Goal: Task Accomplishment & Management: Manage account settings

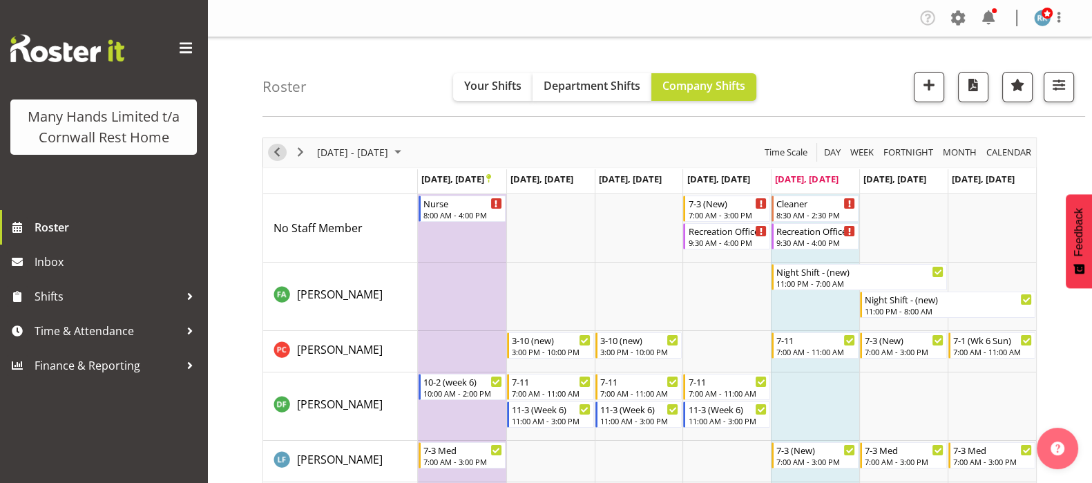
click at [276, 153] on span "Previous" at bounding box center [277, 152] width 17 height 17
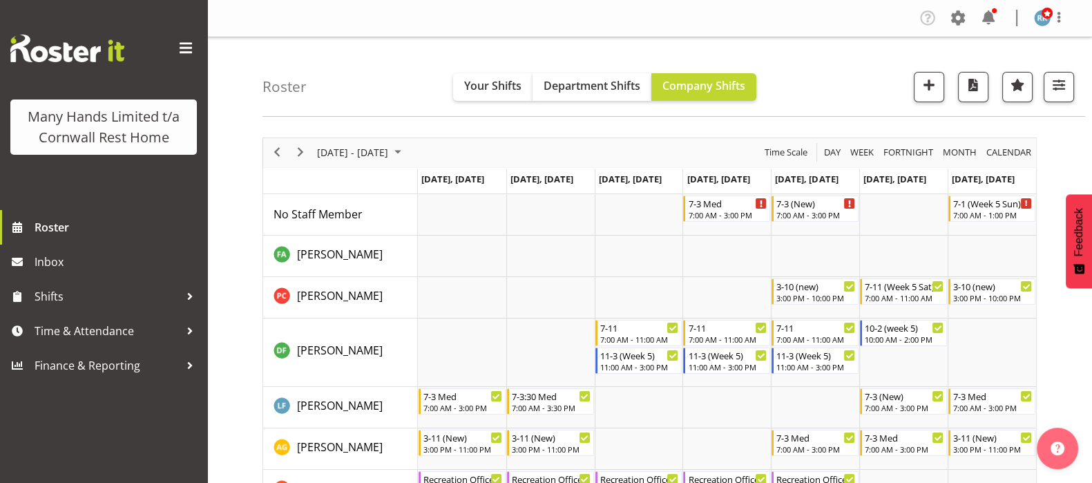
scroll to position [1236, 0]
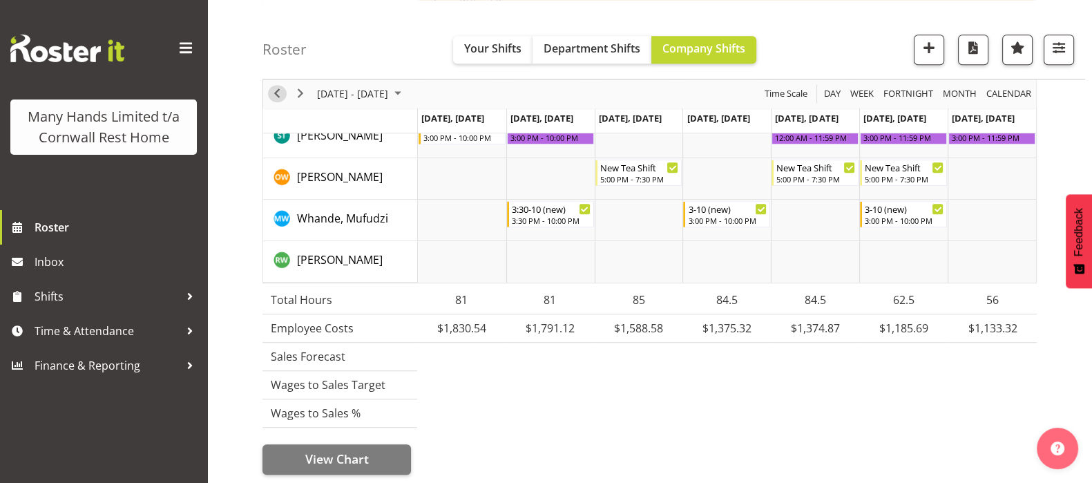
click at [277, 95] on span "Previous" at bounding box center [277, 94] width 17 height 17
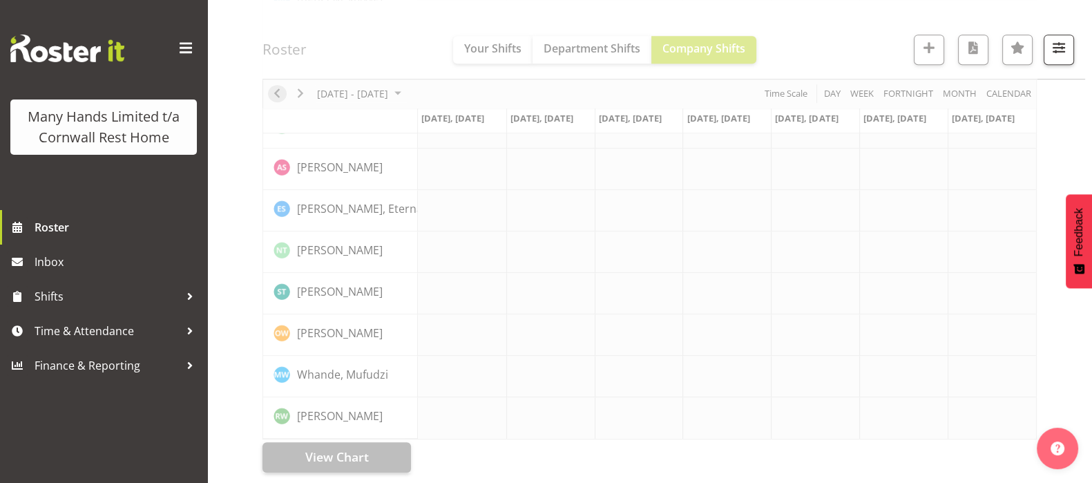
scroll to position [998, 0]
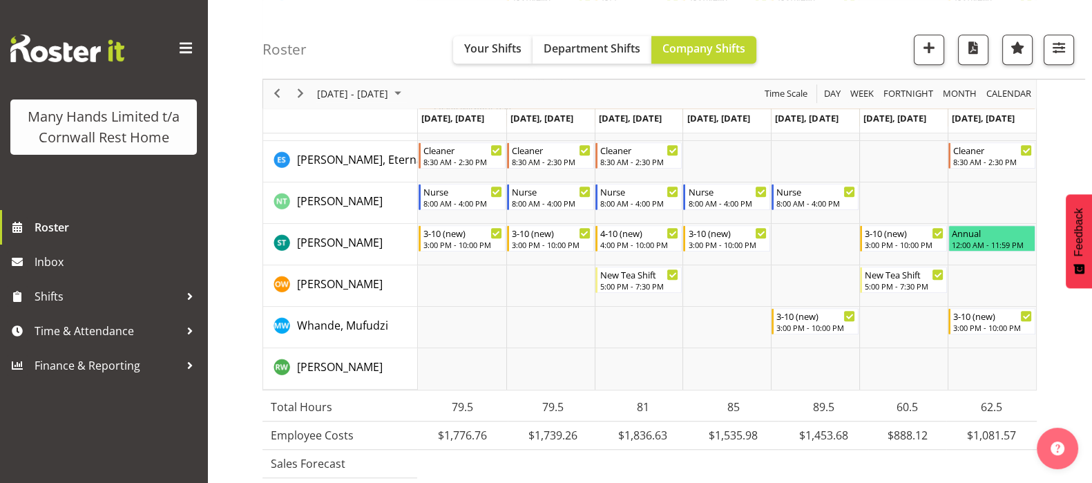
scroll to position [1264, 0]
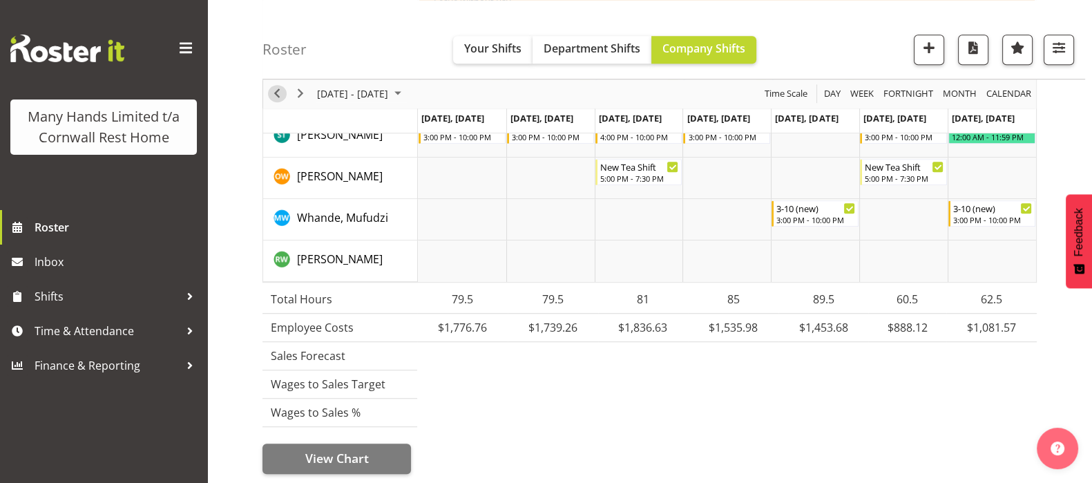
click at [273, 98] on span "Previous" at bounding box center [277, 94] width 17 height 17
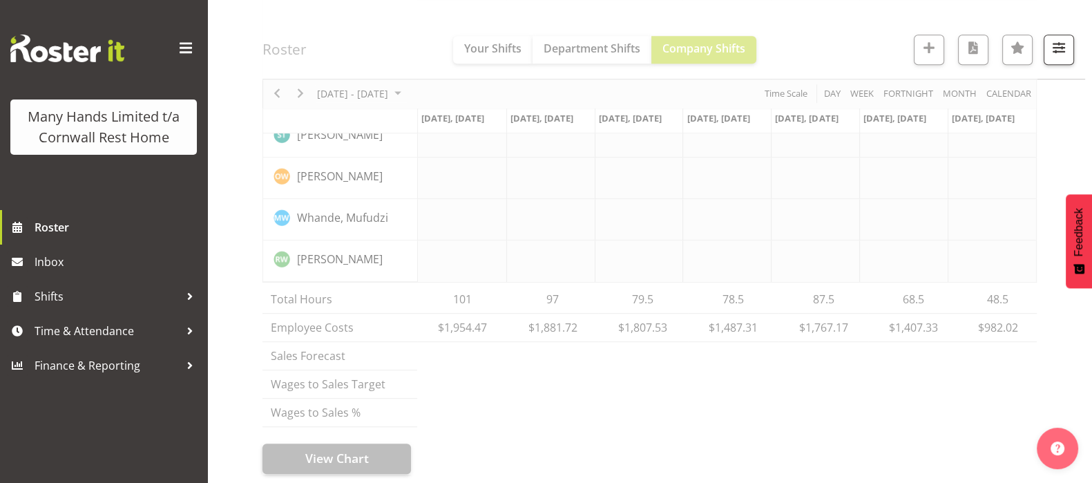
scroll to position [1318, 0]
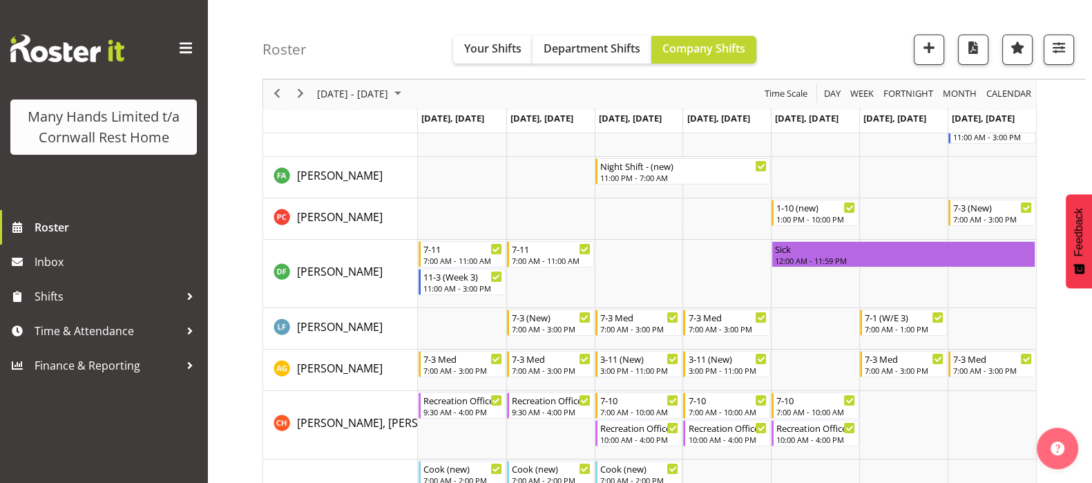
scroll to position [109, 0]
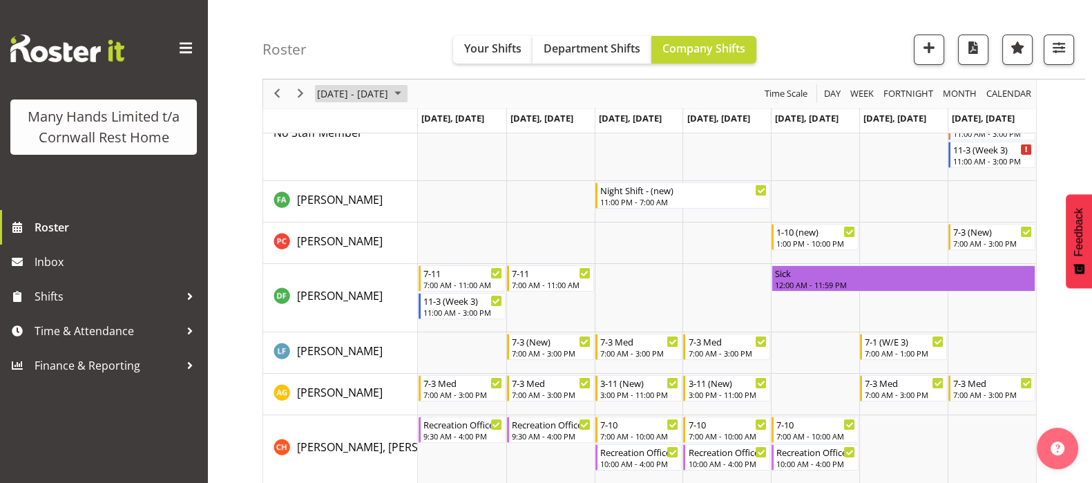
click at [406, 89] on span "September 2025" at bounding box center [398, 94] width 17 height 17
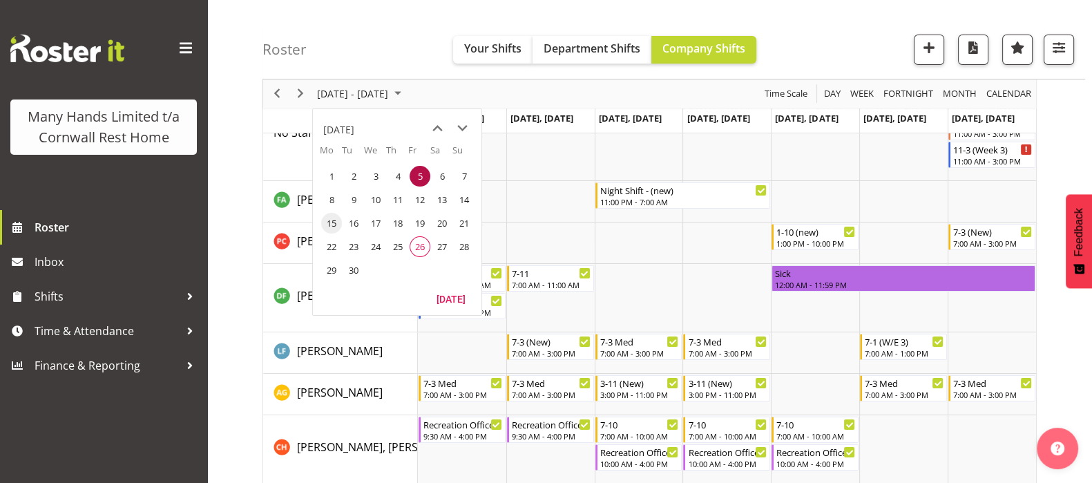
click at [330, 222] on span "15" at bounding box center [331, 223] width 21 height 21
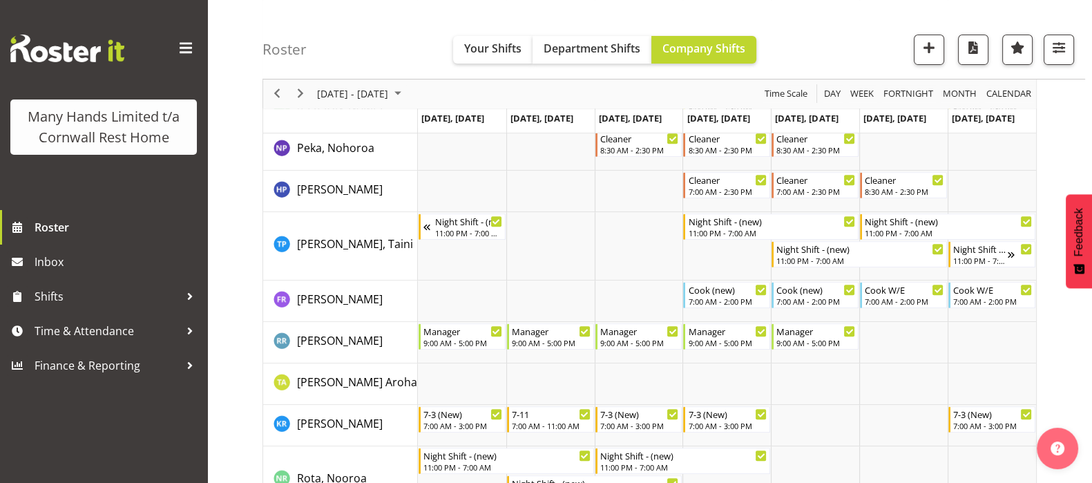
scroll to position [627, 0]
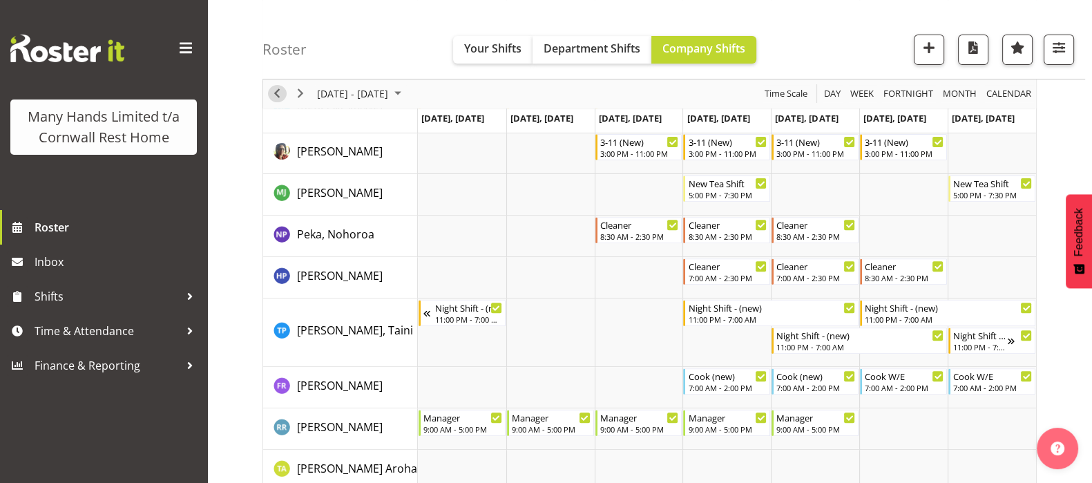
click at [276, 93] on span "Previous" at bounding box center [277, 94] width 17 height 17
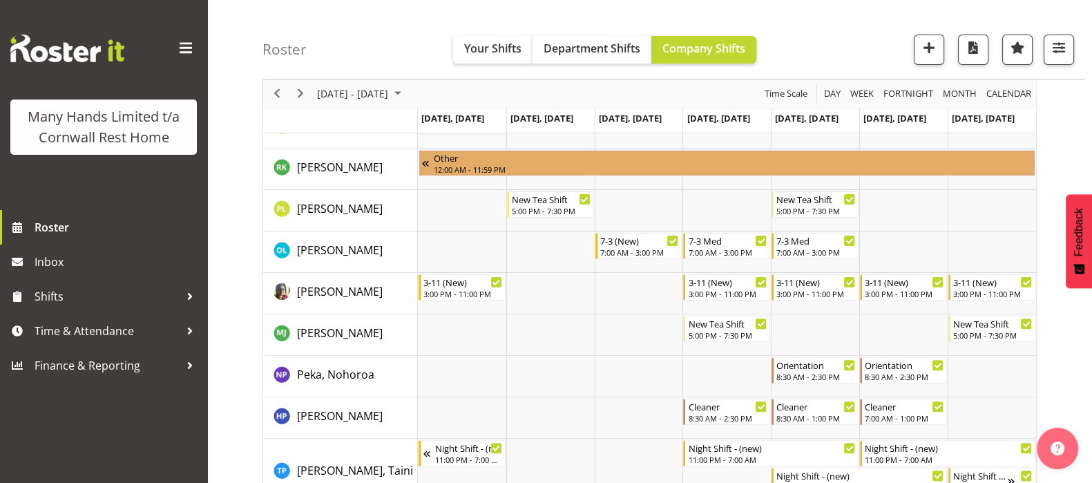
scroll to position [518, 0]
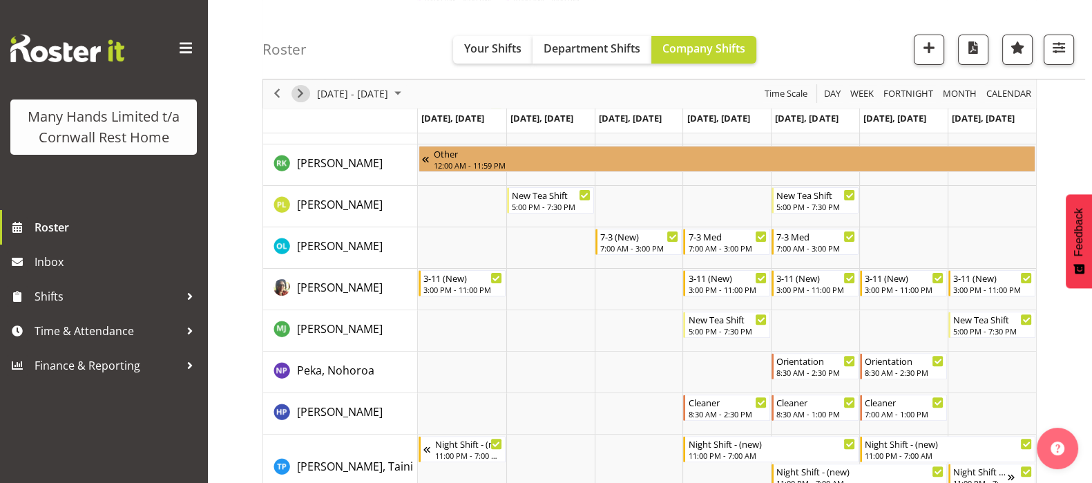
click at [300, 98] on span "Next" at bounding box center [300, 94] width 17 height 17
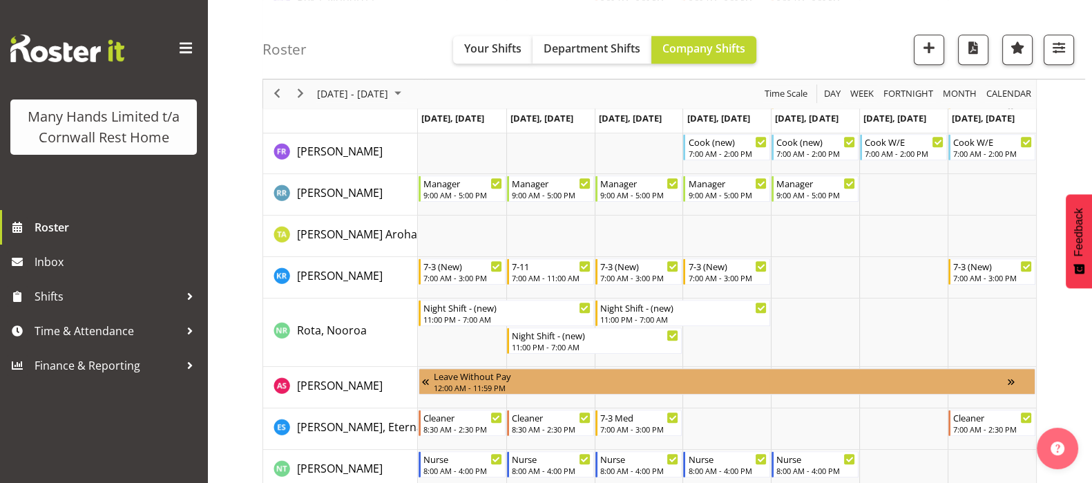
scroll to position [860, 0]
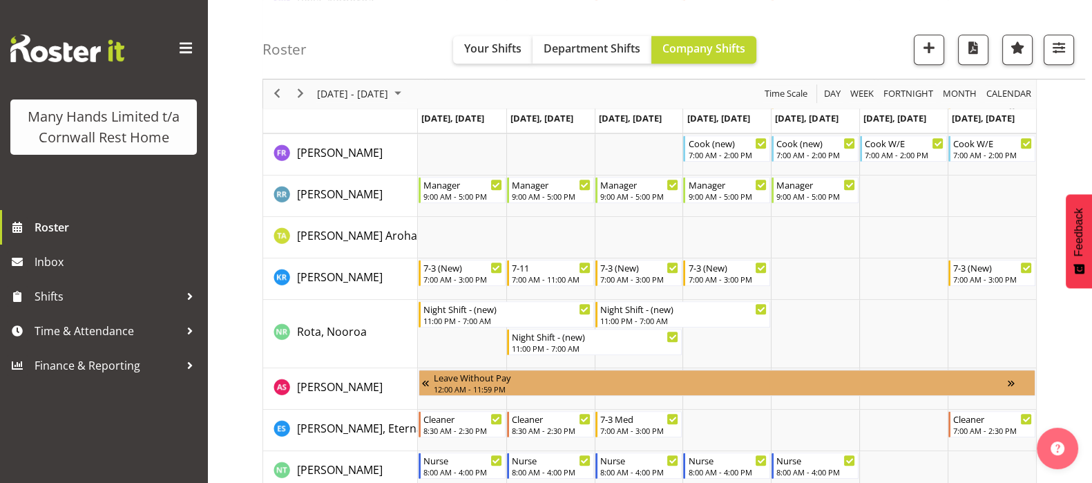
drag, startPoint x: 245, startPoint y: 303, endPoint x: 0, endPoint y: 189, distance: 270.7
click at [245, 303] on div "Roster Your Shifts Department Shifts Company Shifts All Locations Clear Cornwal…" at bounding box center [649, 19] width 885 height 1684
click at [237, 23] on div "Roster Your Shifts Department Shifts Company Shifts All Locations Clear Cornwal…" at bounding box center [649, 19] width 885 height 1684
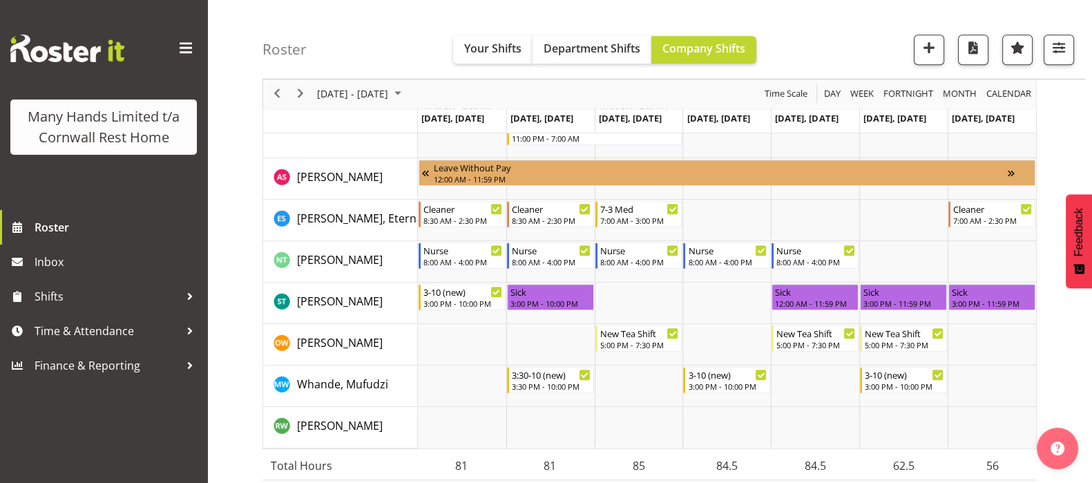
scroll to position [1066, 0]
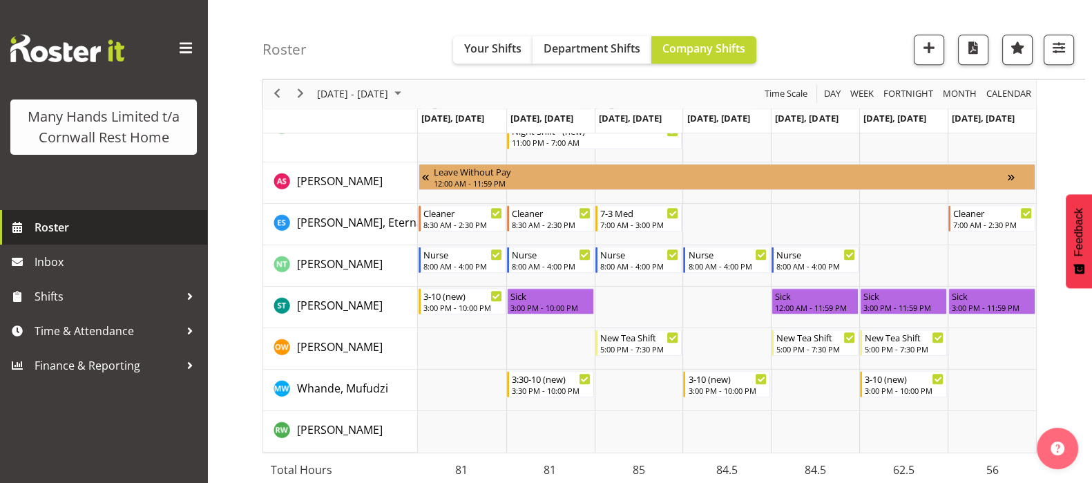
click at [43, 231] on span "Roster" at bounding box center [118, 227] width 166 height 21
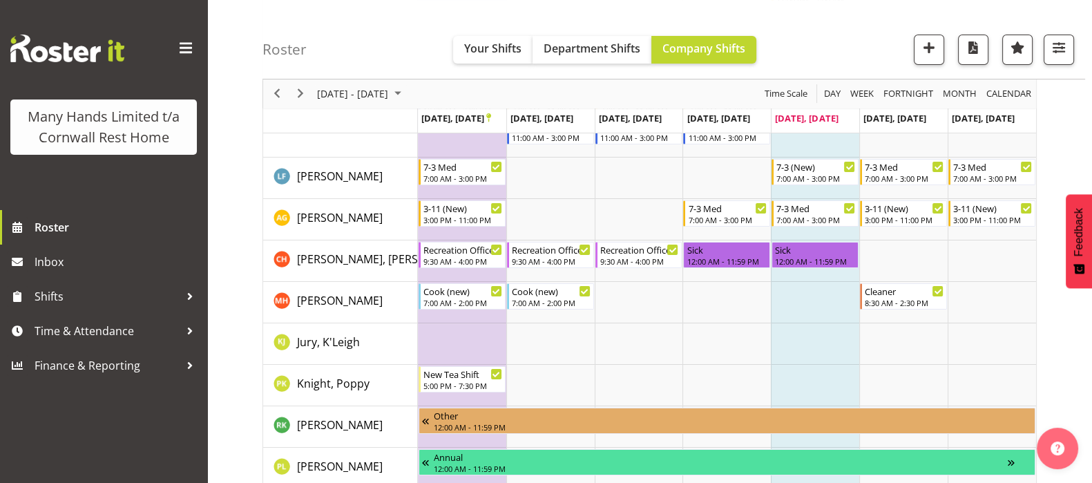
scroll to position [86, 0]
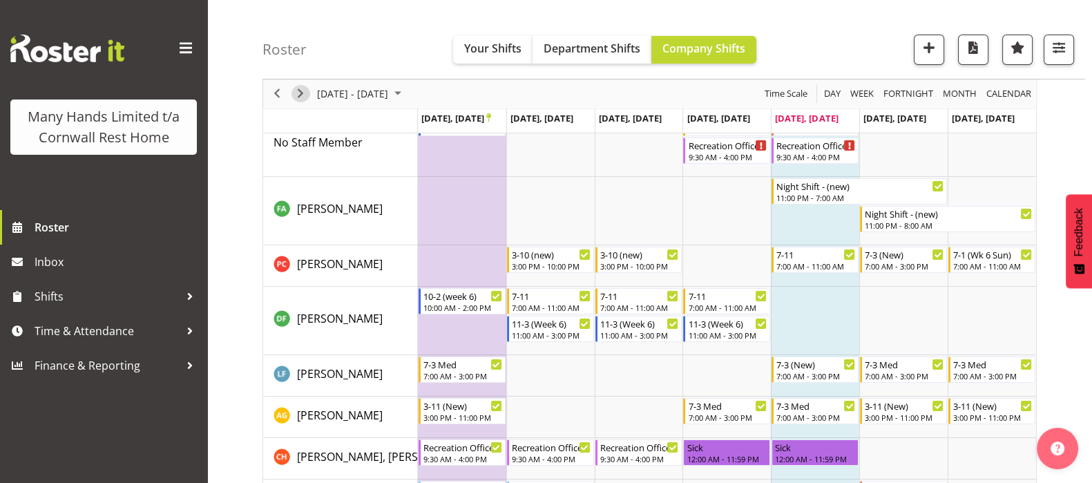
click at [303, 92] on span "Next" at bounding box center [300, 94] width 17 height 17
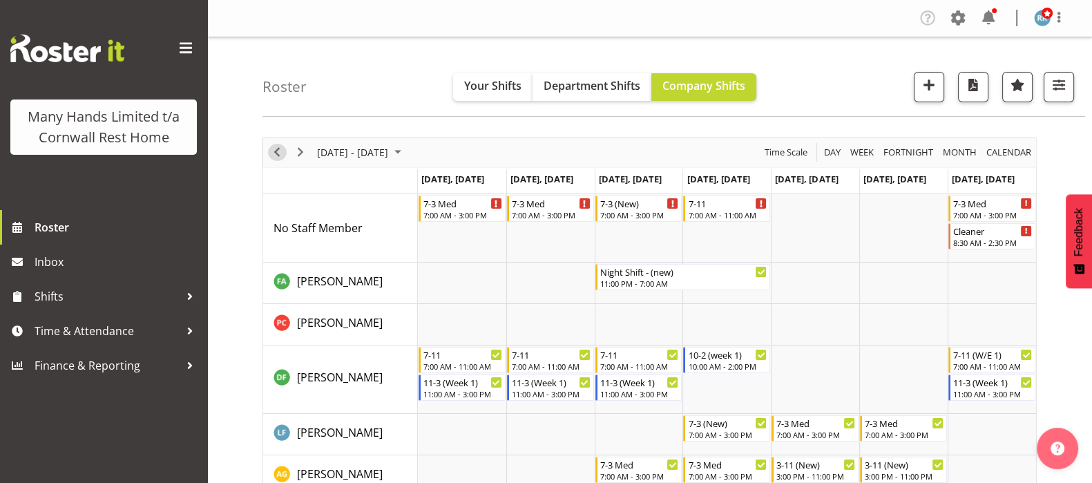
click at [274, 153] on span "Previous" at bounding box center [277, 152] width 17 height 17
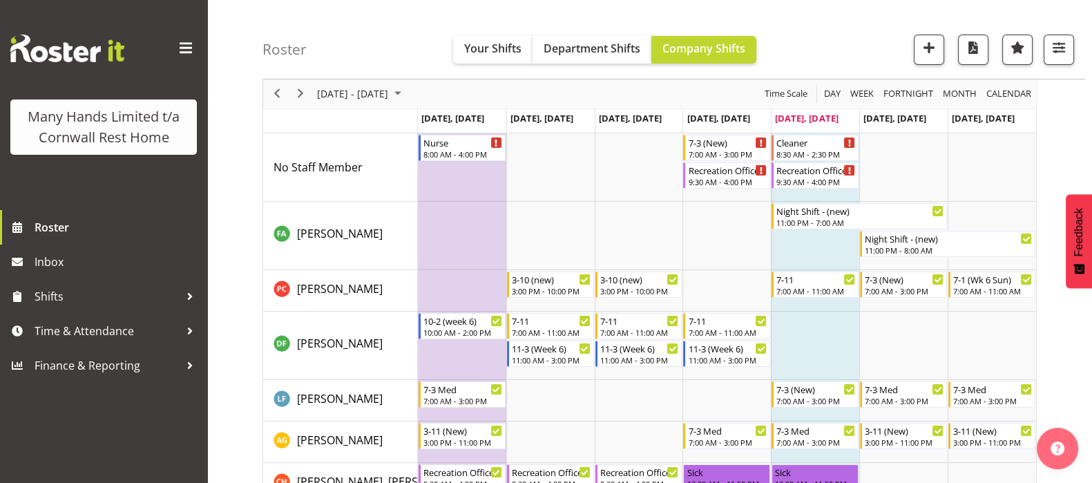
scroll to position [86, 0]
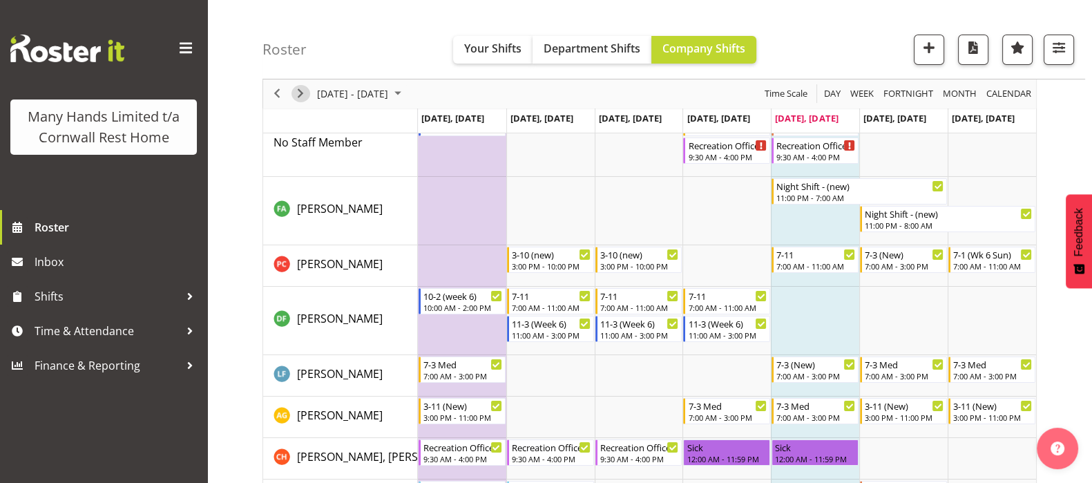
click at [297, 95] on span "Next" at bounding box center [300, 94] width 17 height 17
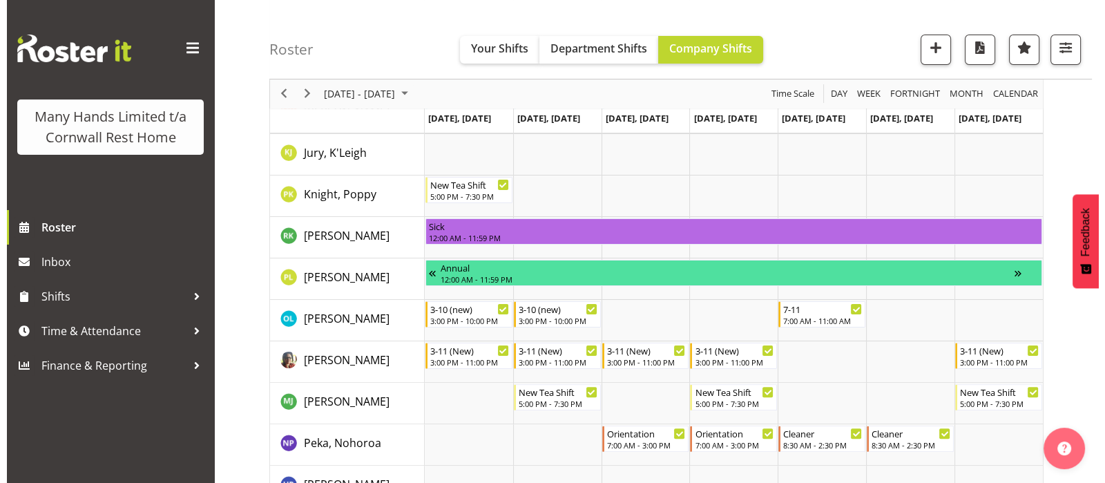
scroll to position [432, 0]
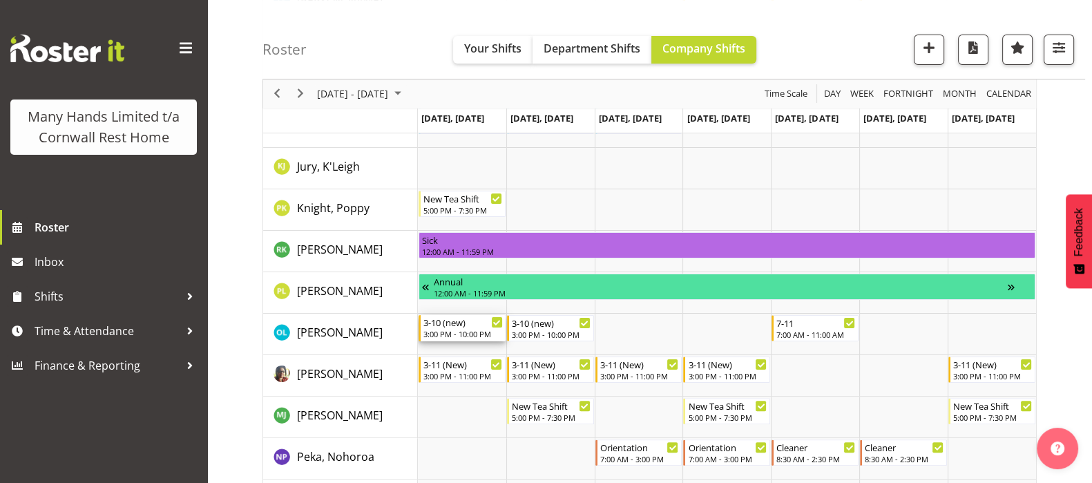
click at [440, 330] on div "3:00 PM - 10:00 PM" at bounding box center [462, 333] width 79 height 11
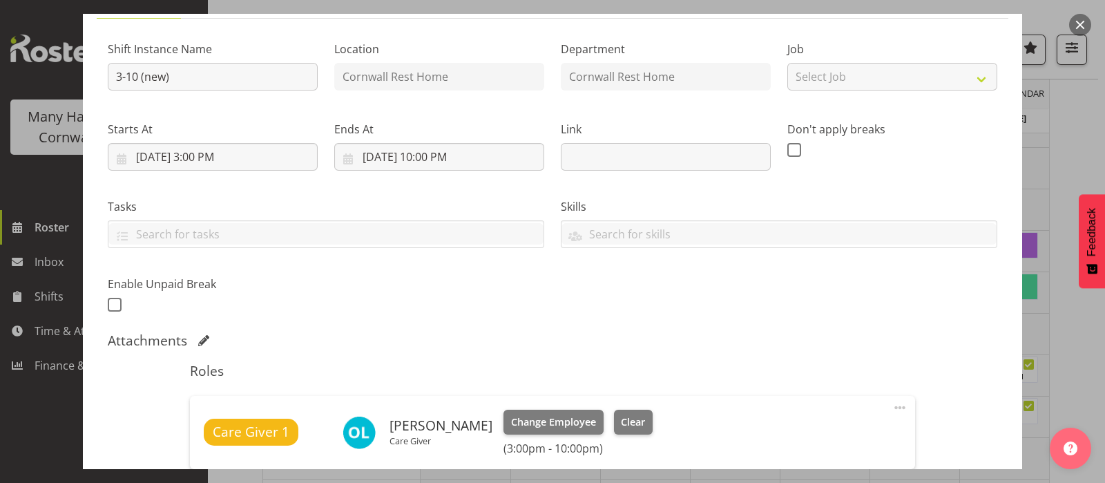
scroll to position [172, 0]
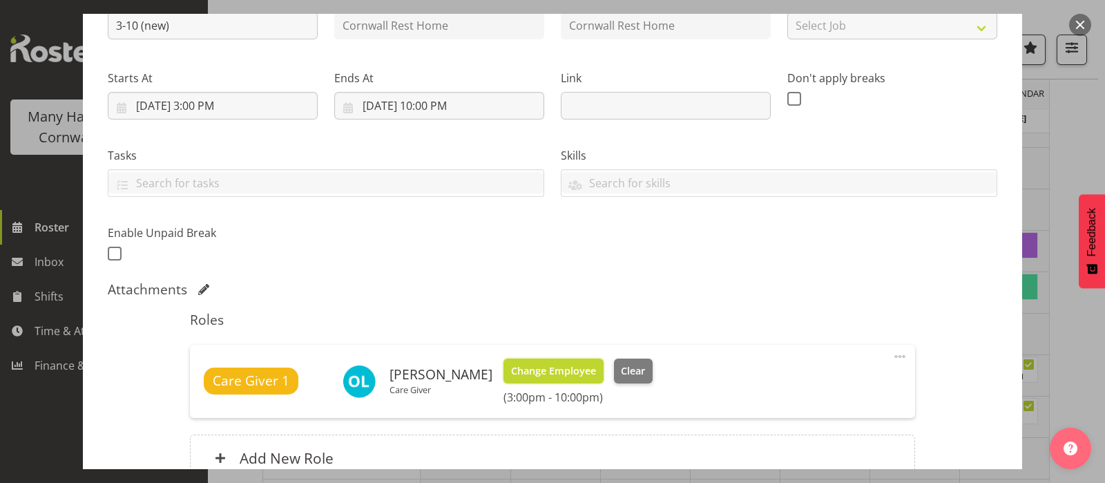
click at [533, 364] on span "Change Employee" at bounding box center [553, 370] width 85 height 15
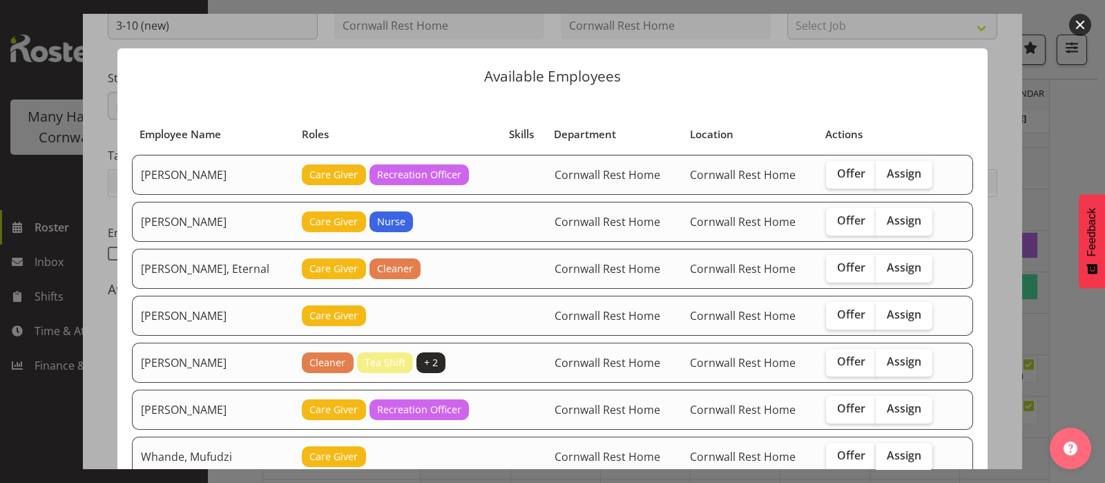
click at [898, 448] on span "Assign" at bounding box center [904, 455] width 35 height 14
click at [885, 451] on input "Assign" at bounding box center [880, 455] width 9 height 9
checkbox input "true"
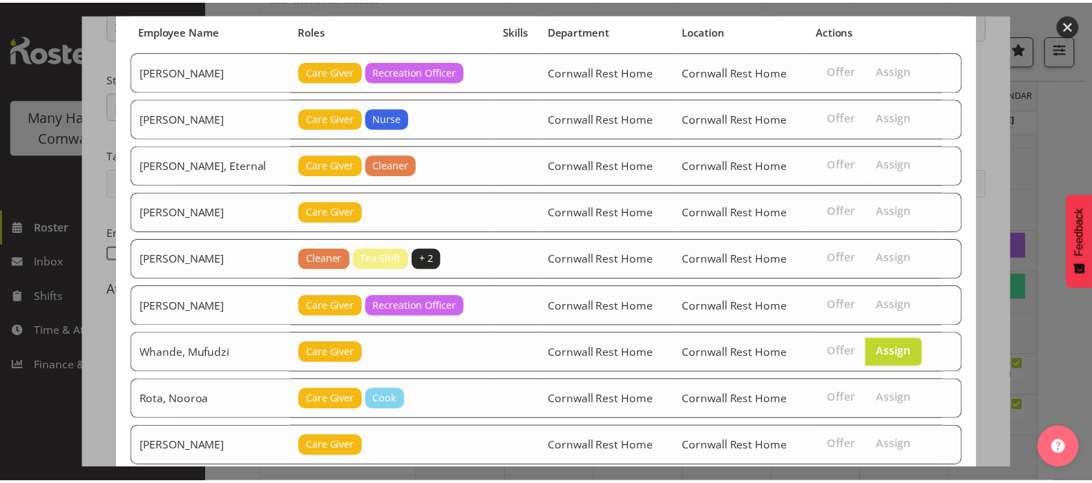
scroll to position [278, 0]
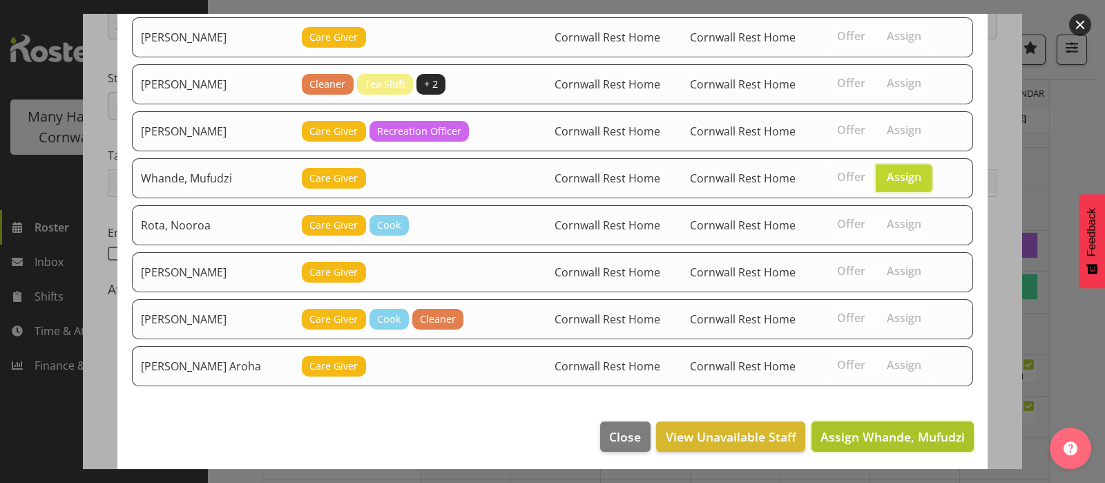
click at [895, 428] on span "Assign Whande, Mufudzi" at bounding box center [893, 436] width 144 height 17
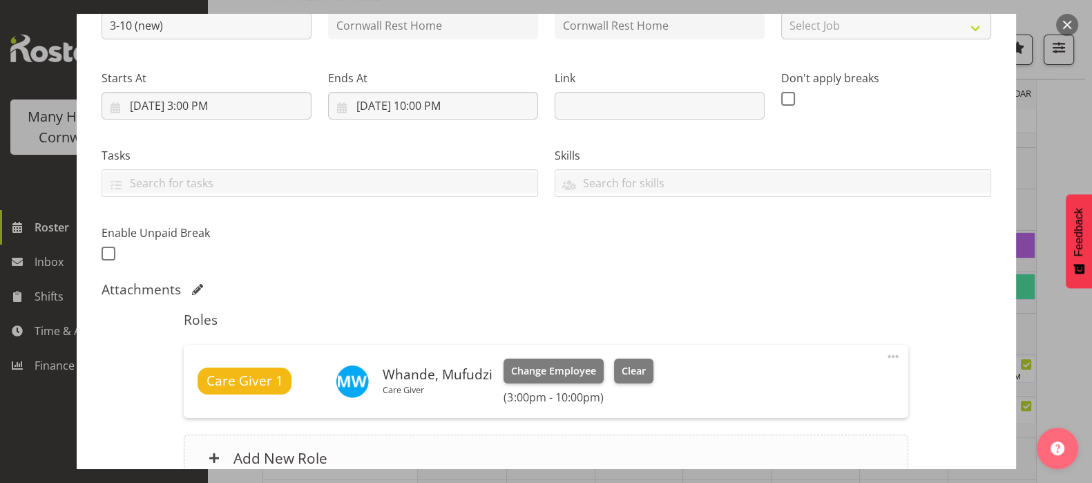
scroll to position [306, 0]
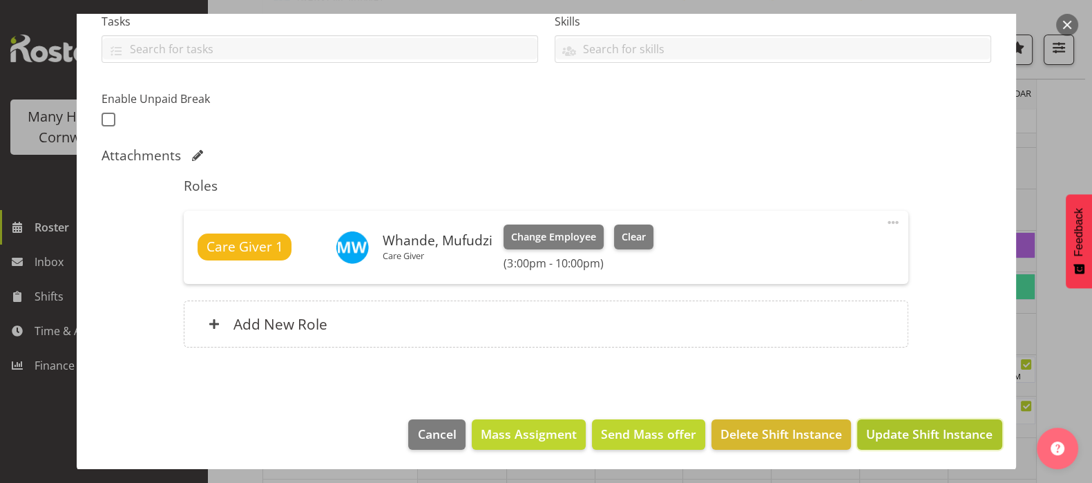
click at [909, 435] on span "Update Shift Instance" at bounding box center [929, 434] width 126 height 18
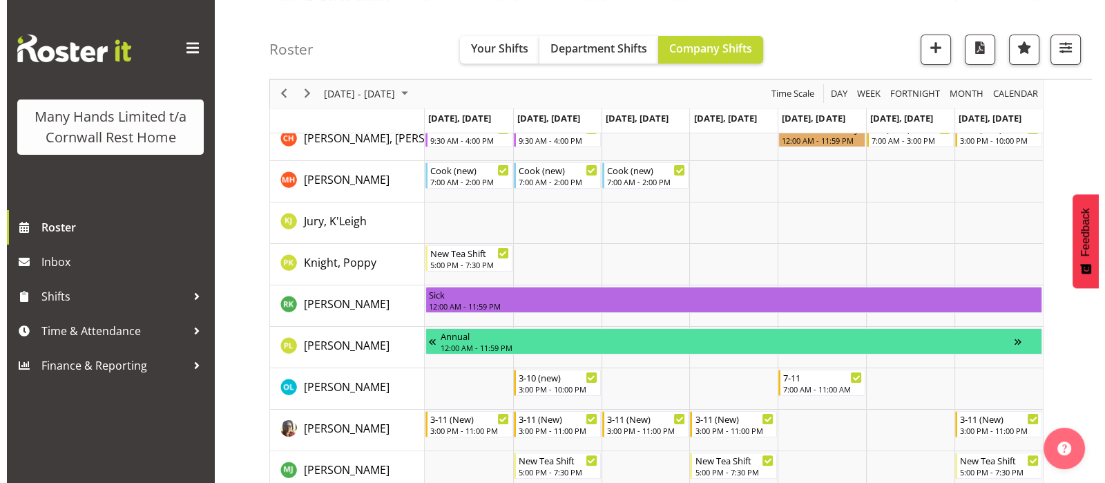
scroll to position [432, 0]
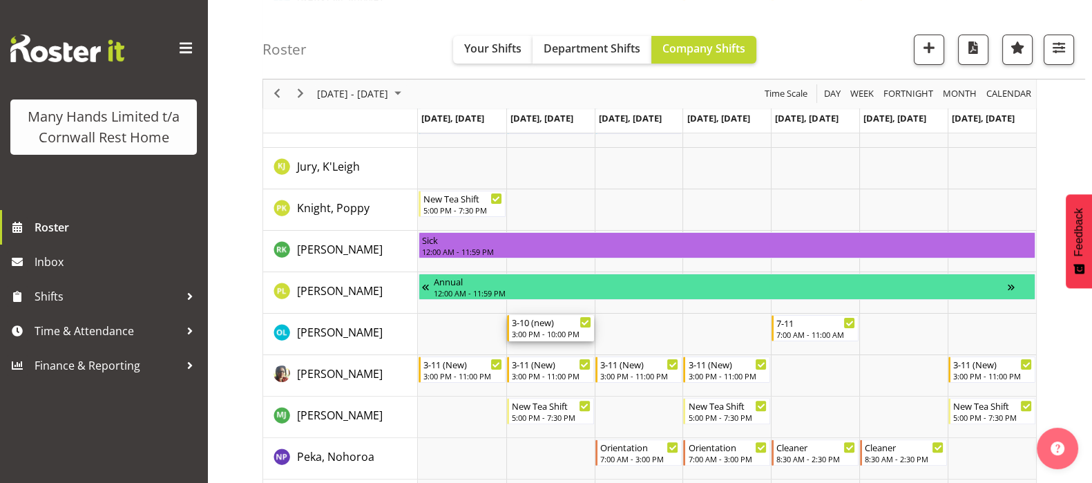
click at [532, 336] on div "3:00 PM - 10:00 PM" at bounding box center [551, 333] width 79 height 11
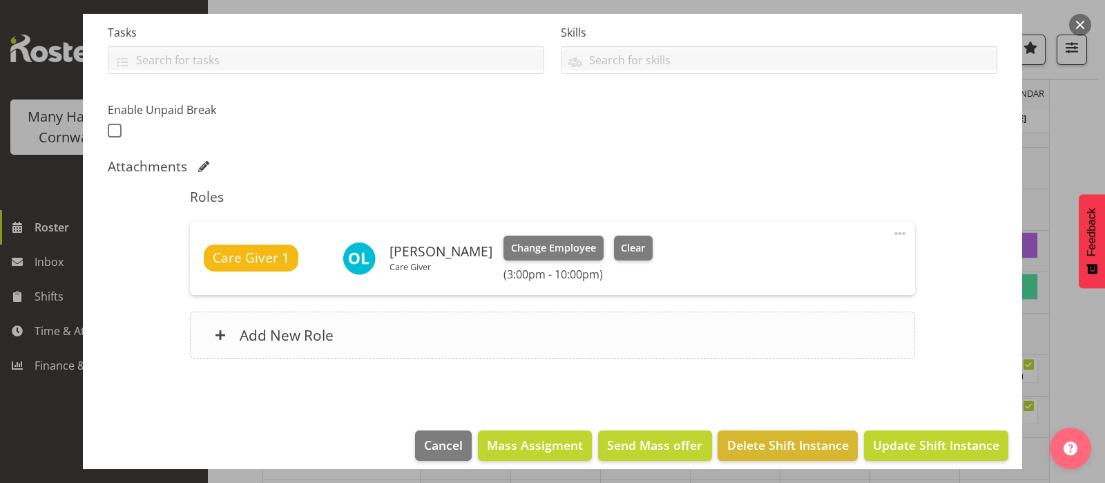
scroll to position [306, 0]
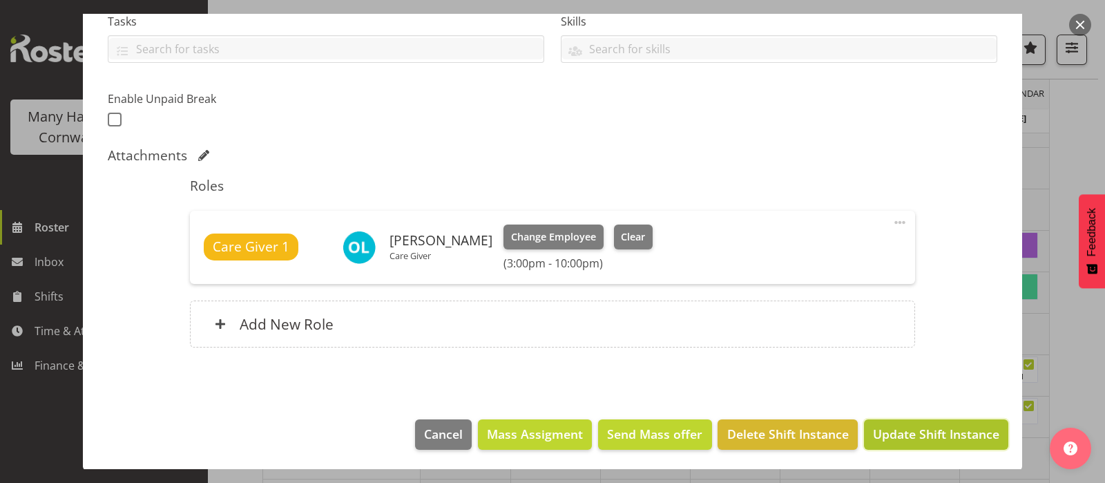
click at [911, 432] on span "Update Shift Instance" at bounding box center [936, 434] width 126 height 18
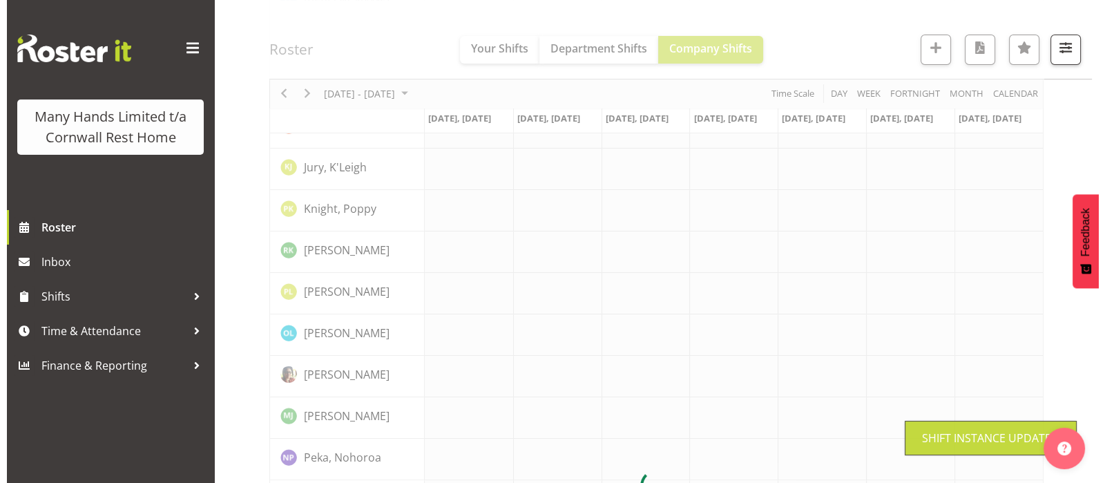
scroll to position [432, 0]
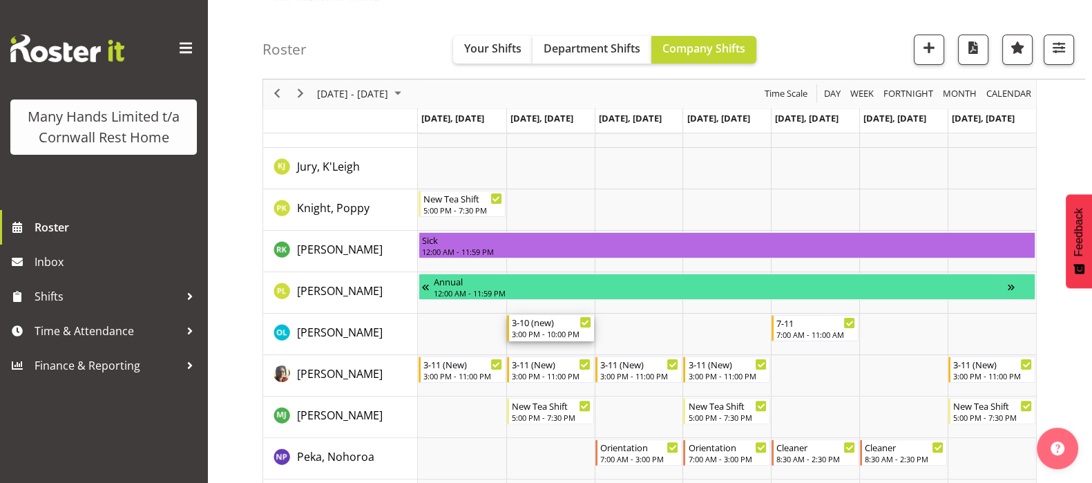
click at [551, 330] on div "3:00 PM - 10:00 PM" at bounding box center [551, 333] width 79 height 11
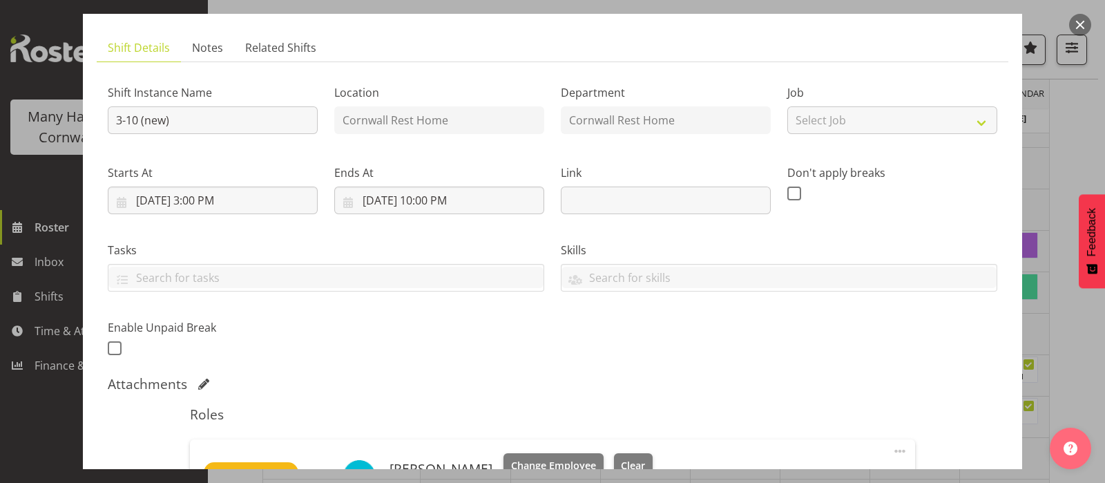
scroll to position [306, 0]
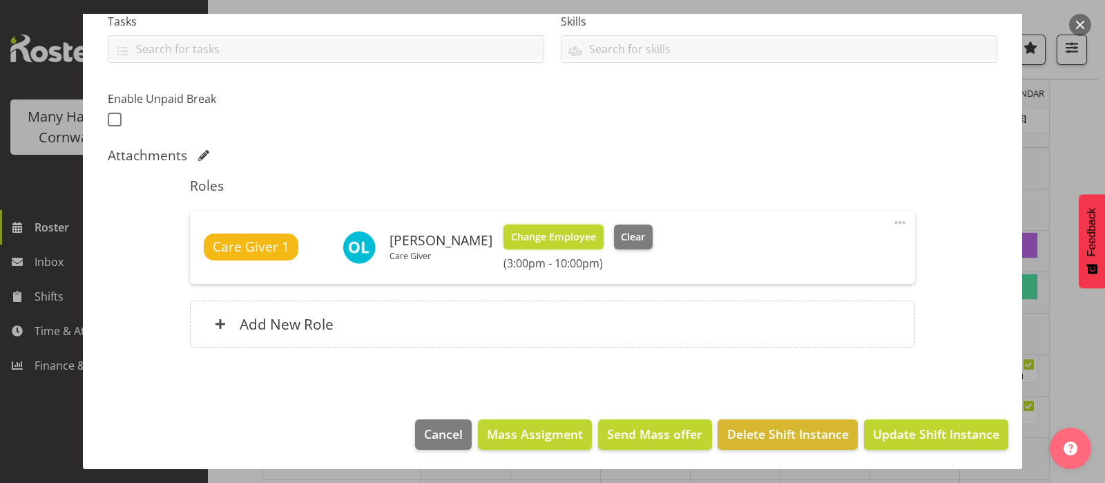
click at [537, 231] on span "Change Employee" at bounding box center [553, 236] width 85 height 15
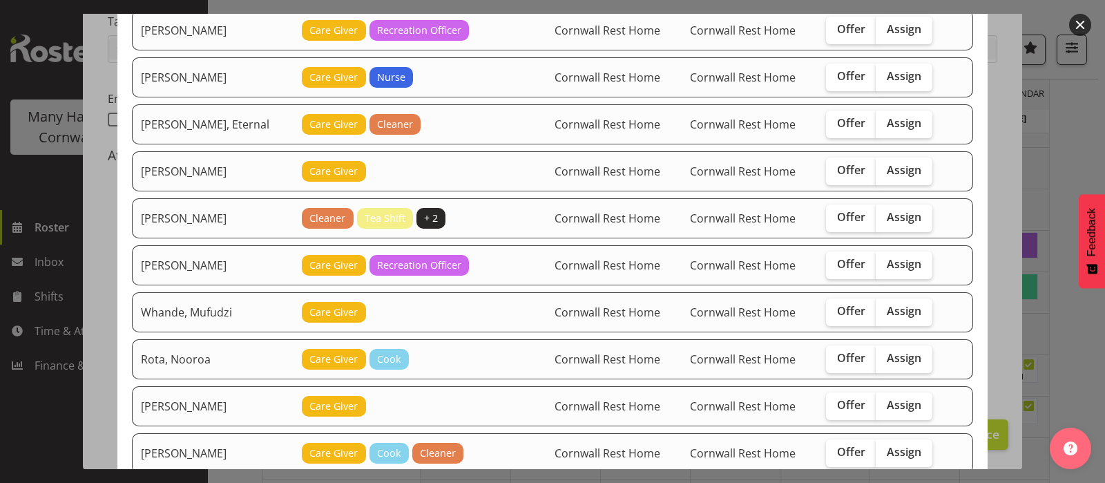
scroll to position [172, 0]
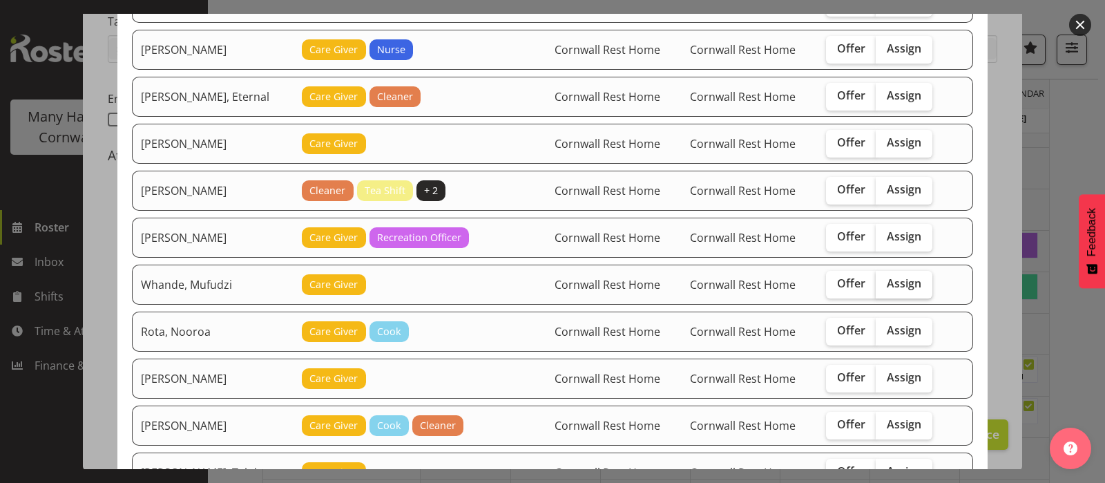
click at [890, 283] on span "Assign" at bounding box center [904, 283] width 35 height 14
click at [885, 283] on input "Assign" at bounding box center [880, 283] width 9 height 9
checkbox input "true"
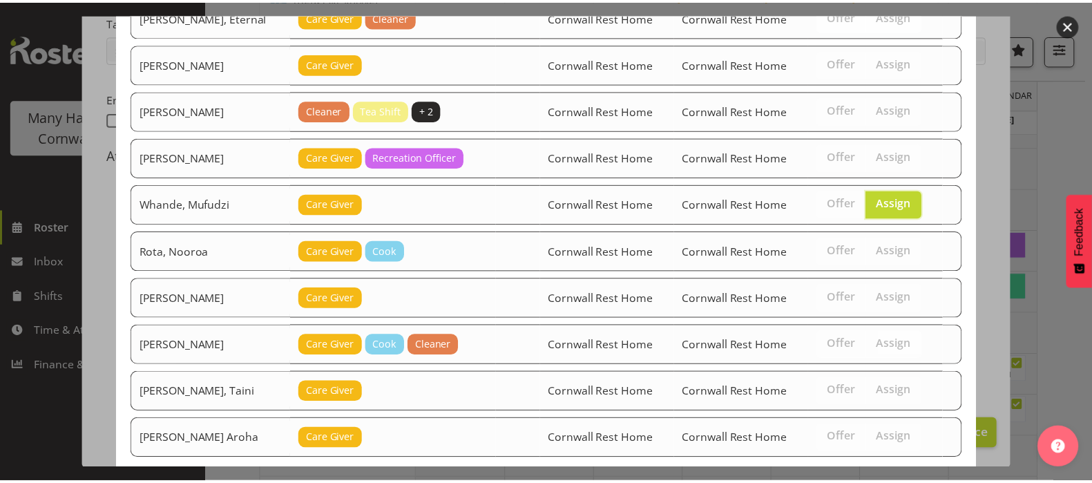
scroll to position [325, 0]
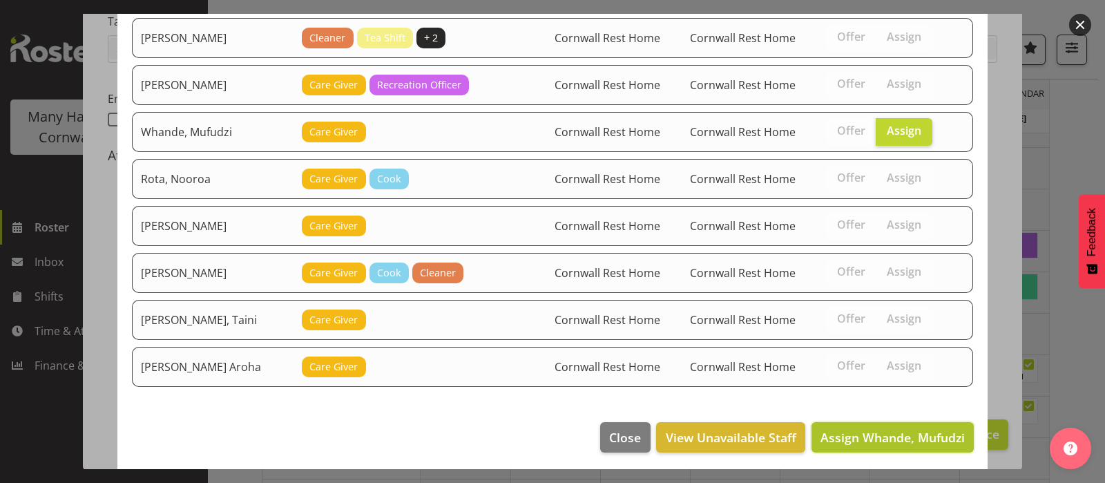
click at [870, 437] on span "Assign Whande, Mufudzi" at bounding box center [893, 437] width 144 height 17
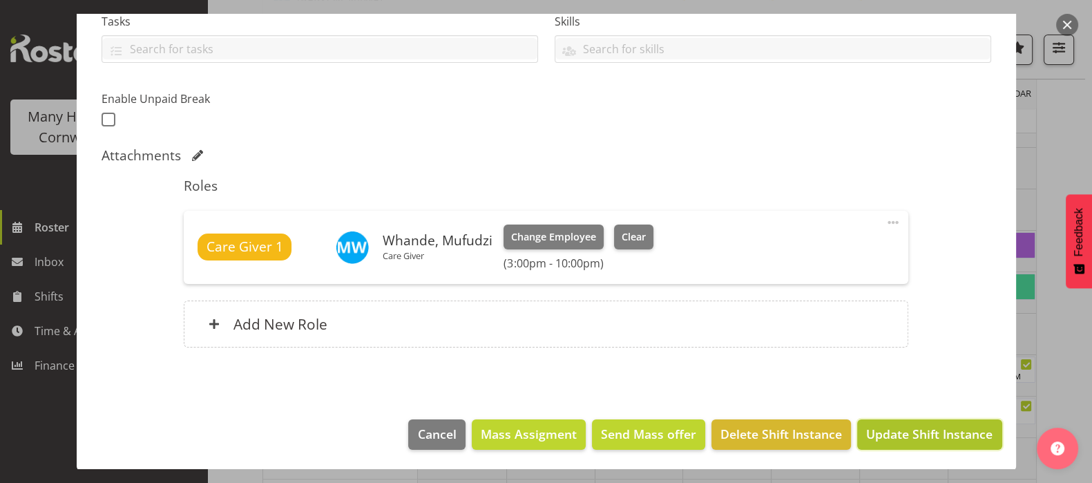
click at [918, 436] on span "Update Shift Instance" at bounding box center [929, 434] width 126 height 18
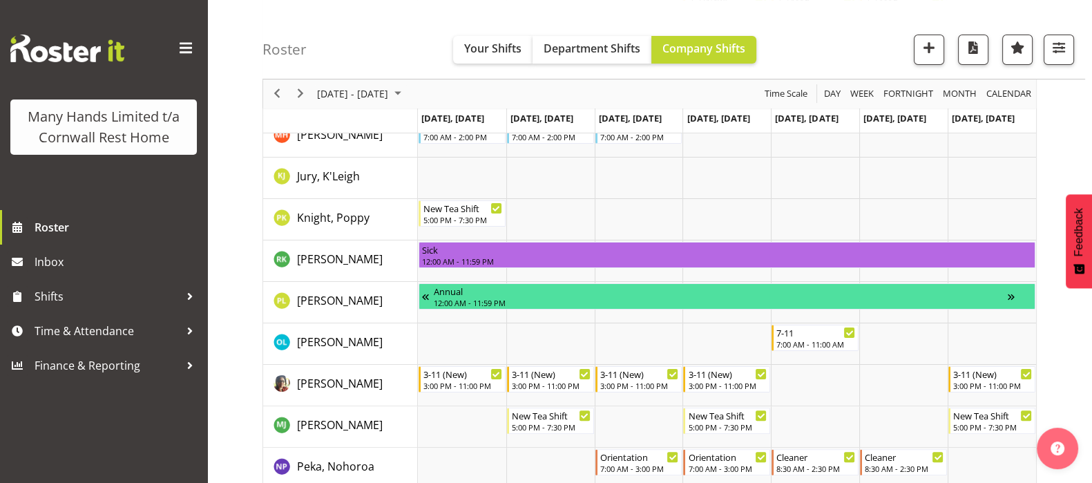
scroll to position [0, 0]
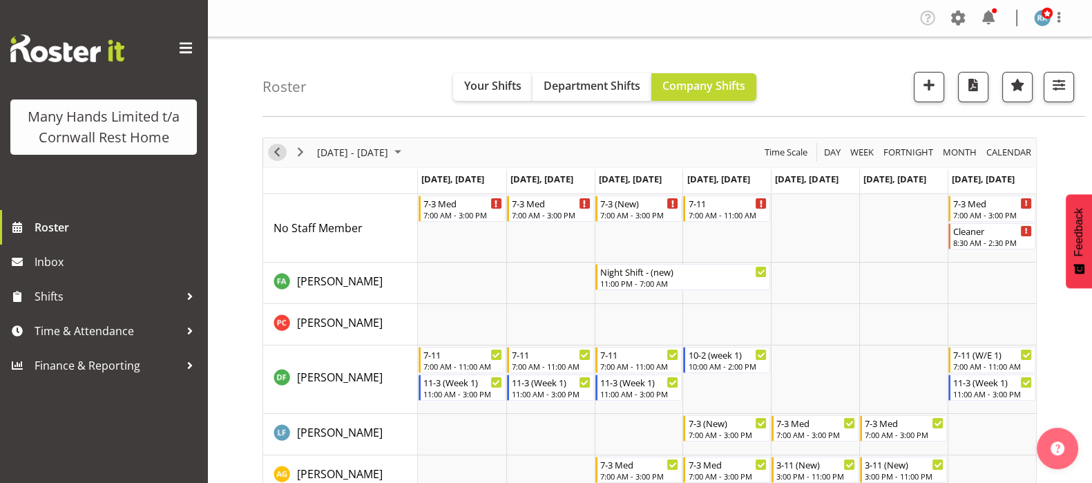
click at [276, 153] on span "Previous" at bounding box center [277, 152] width 17 height 17
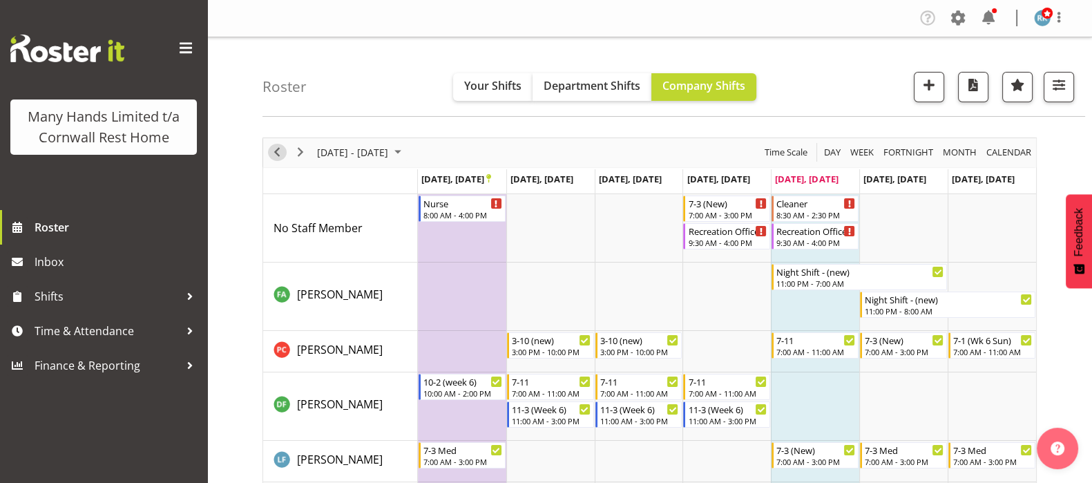
click at [276, 153] on span "Previous" at bounding box center [277, 152] width 17 height 17
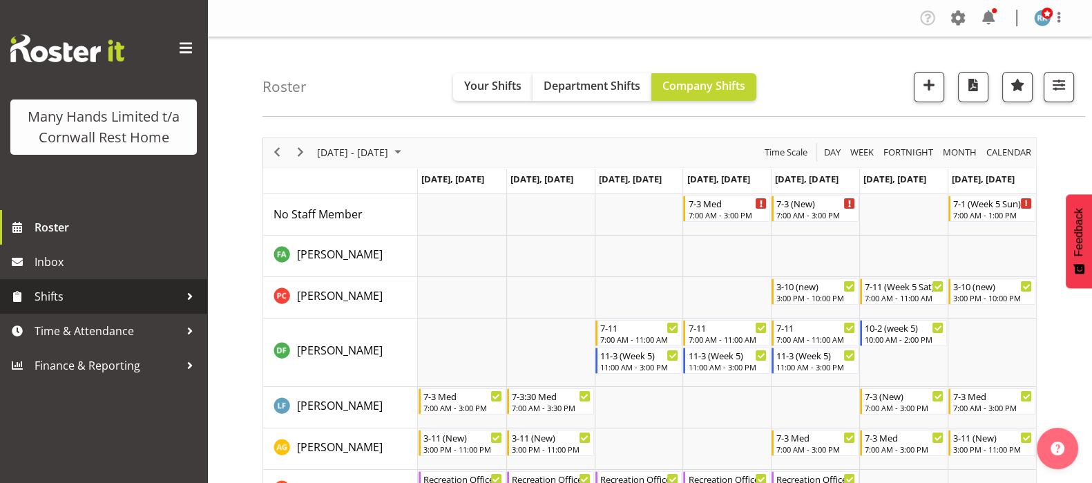
click at [62, 300] on span "Shifts" at bounding box center [107, 296] width 145 height 21
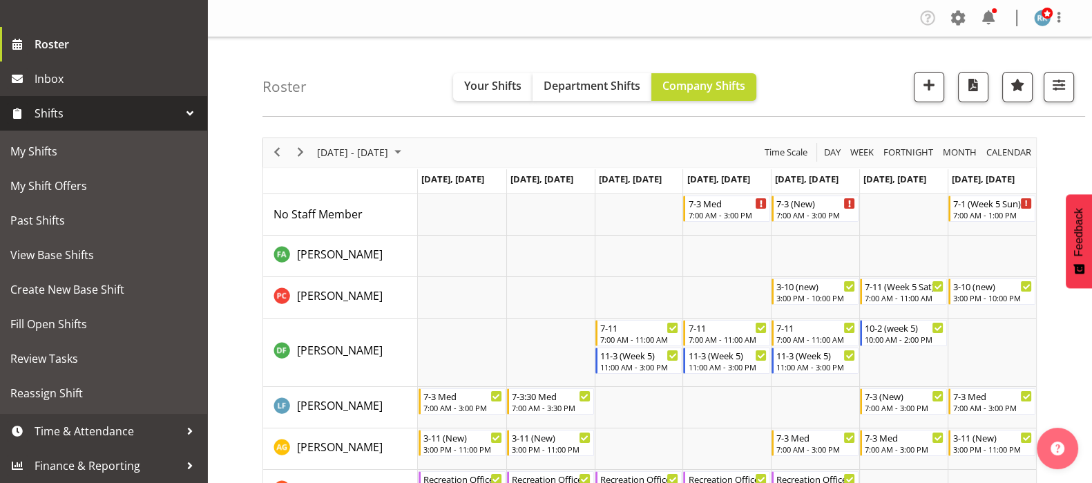
click at [276, 153] on span "Previous" at bounding box center [277, 152] width 17 height 17
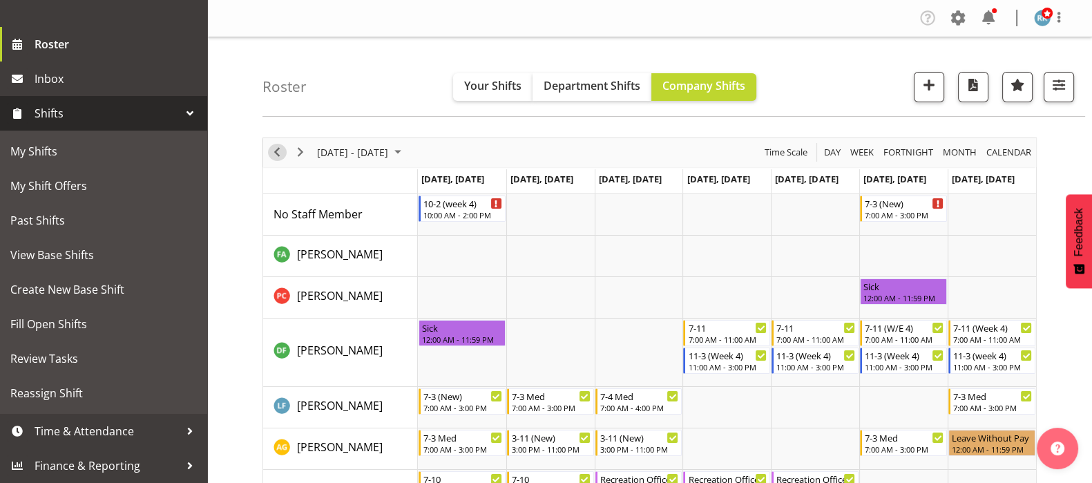
click at [276, 150] on span "Previous" at bounding box center [277, 152] width 17 height 17
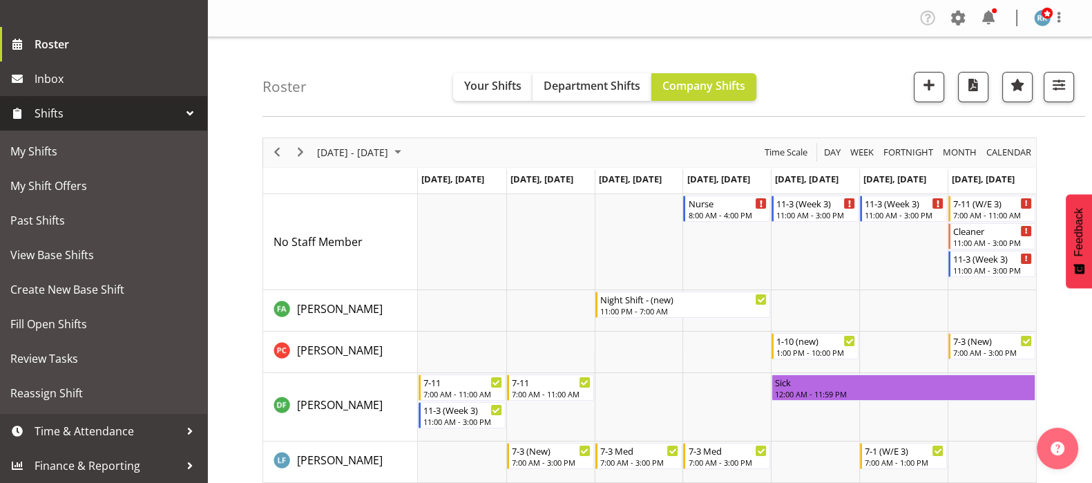
scroll to position [172, 0]
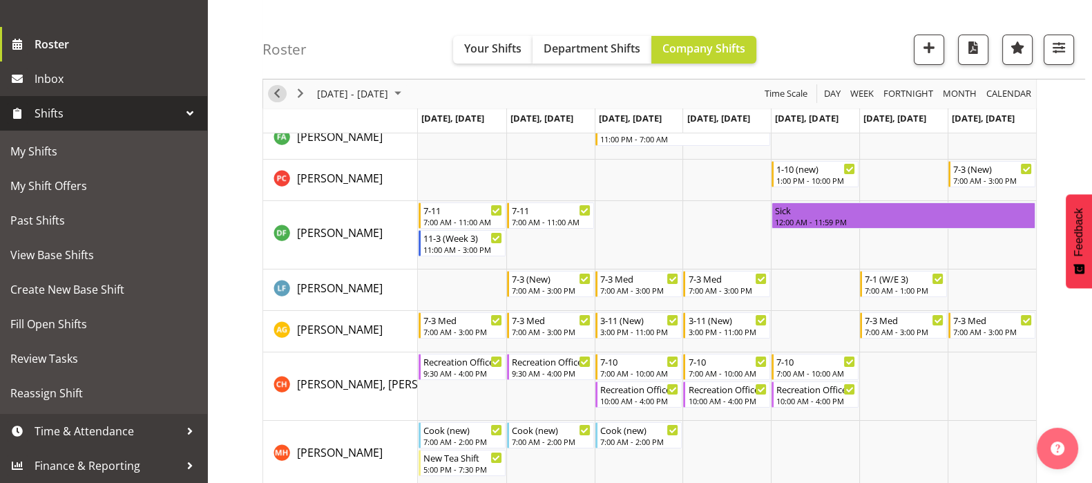
click at [276, 95] on span "Previous" at bounding box center [277, 94] width 17 height 17
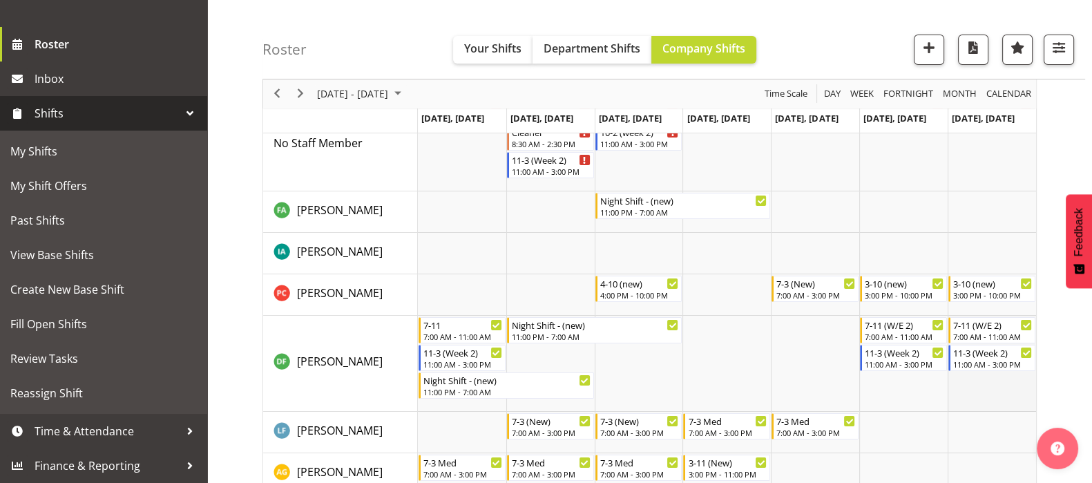
scroll to position [86, 0]
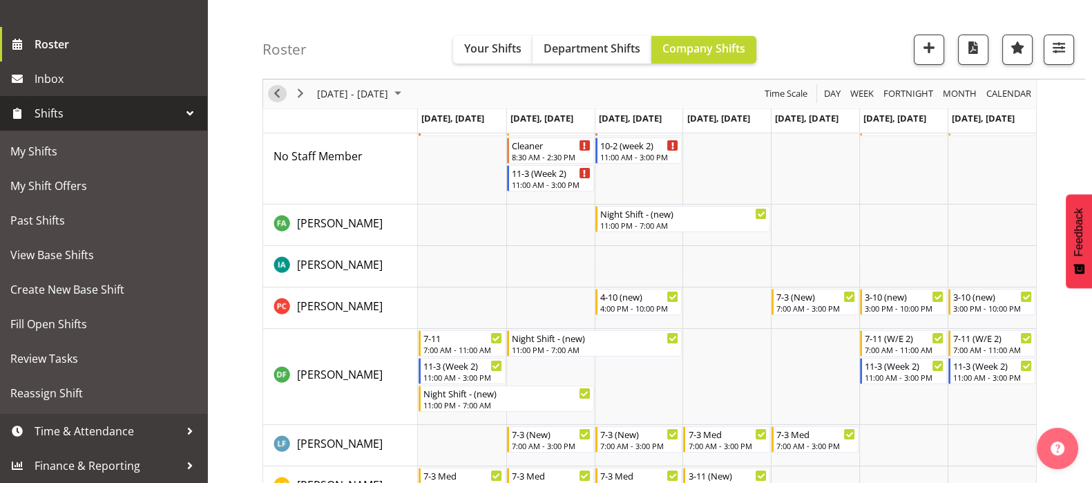
click at [278, 91] on span "Previous" at bounding box center [277, 94] width 17 height 17
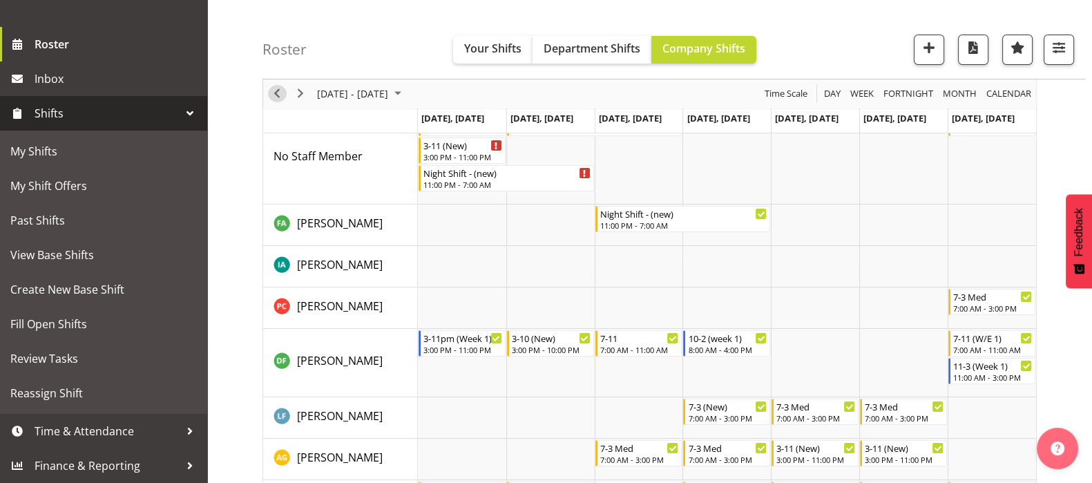
click at [276, 95] on span "Previous" at bounding box center [277, 94] width 17 height 17
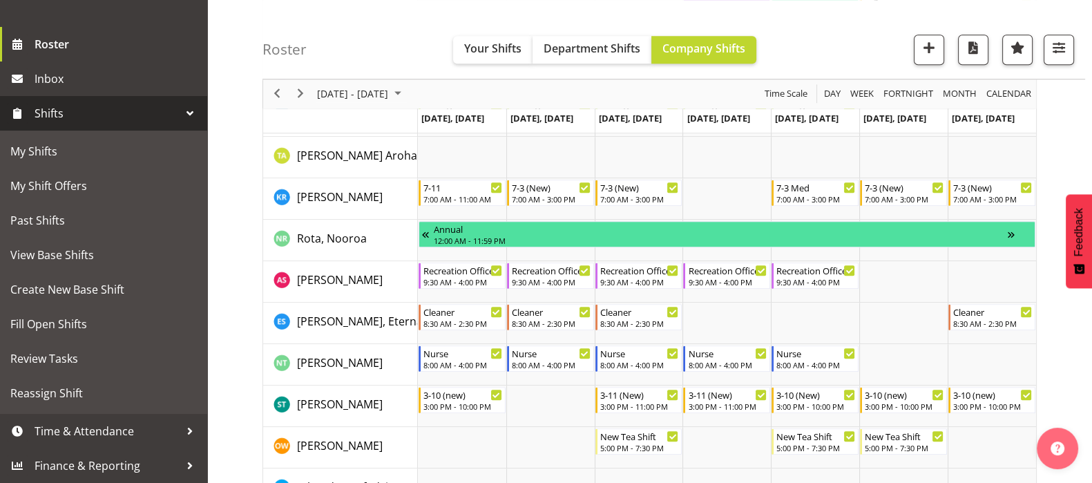
scroll to position [1122, 0]
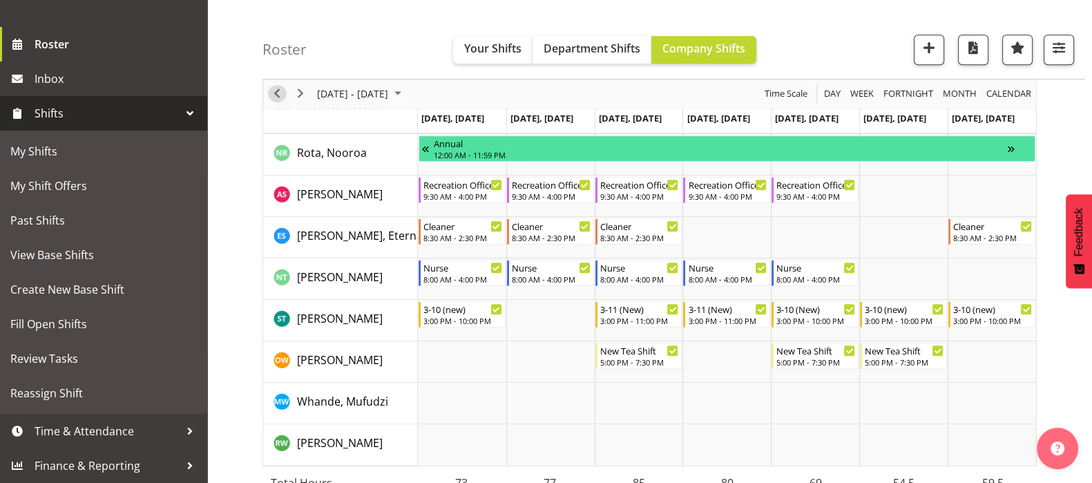
click at [273, 88] on span "Previous" at bounding box center [277, 94] width 17 height 17
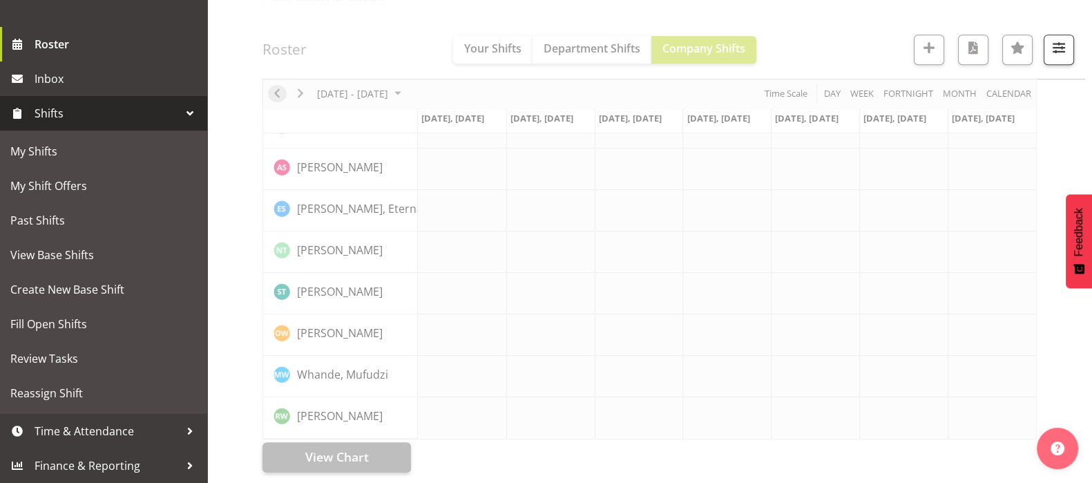
scroll to position [1040, 0]
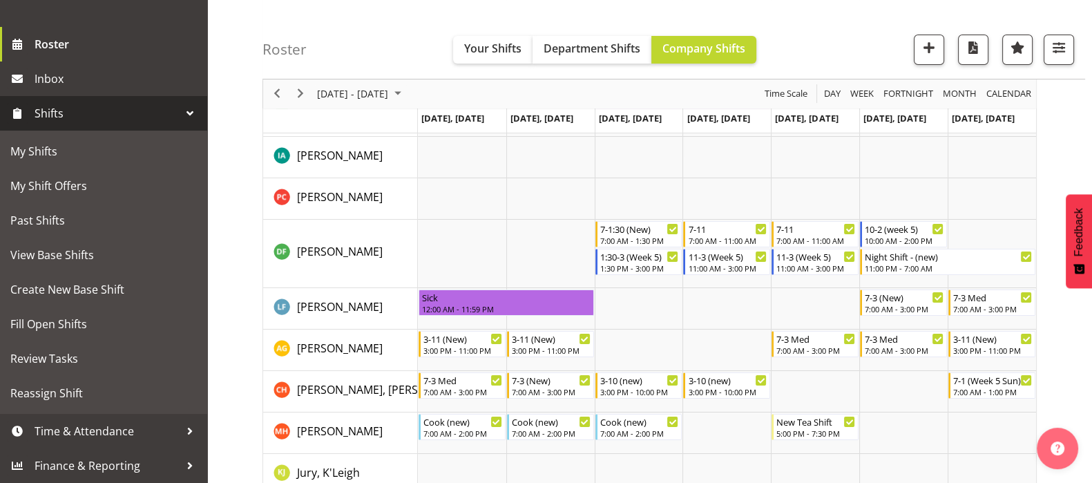
scroll to position [194, 0]
click at [280, 95] on span "Previous" at bounding box center [277, 94] width 17 height 17
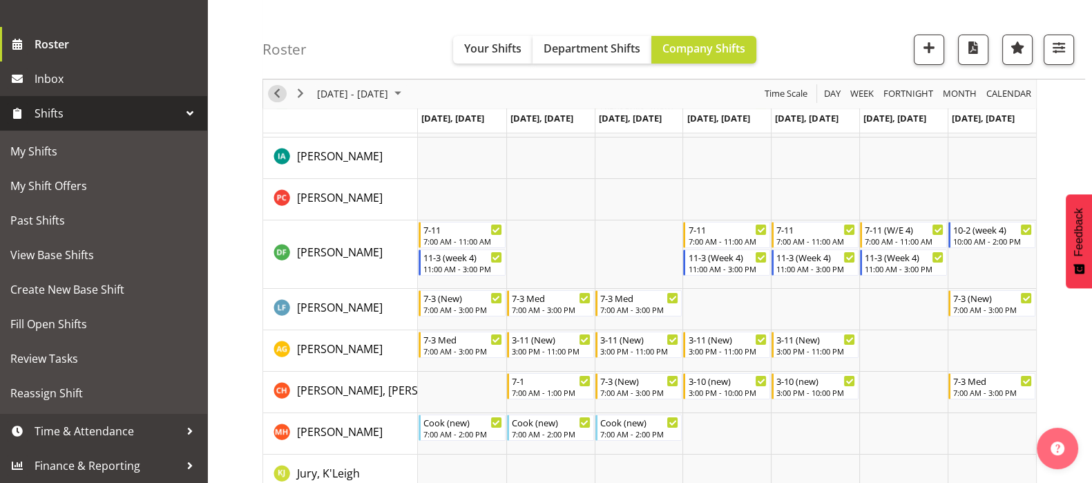
click at [276, 86] on span "Previous" at bounding box center [277, 94] width 17 height 17
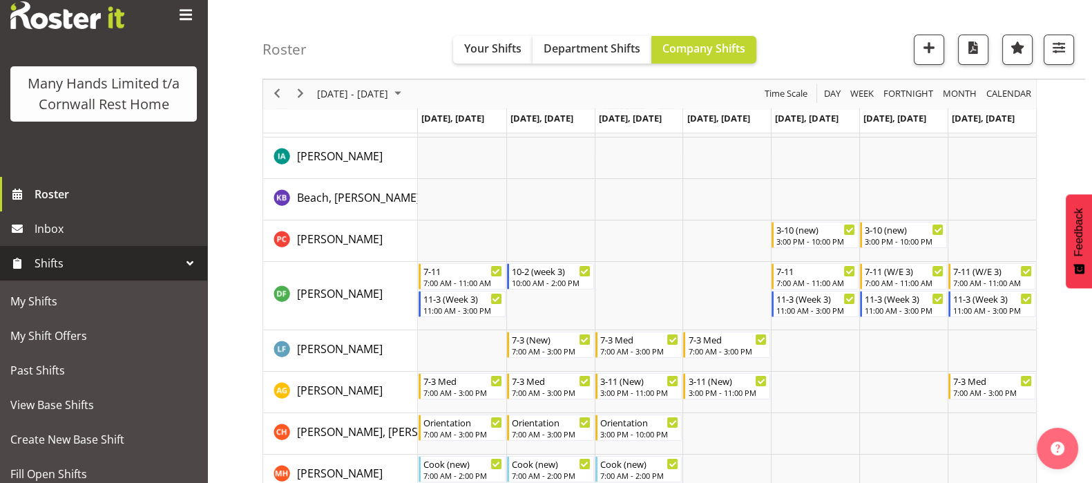
scroll to position [23, 0]
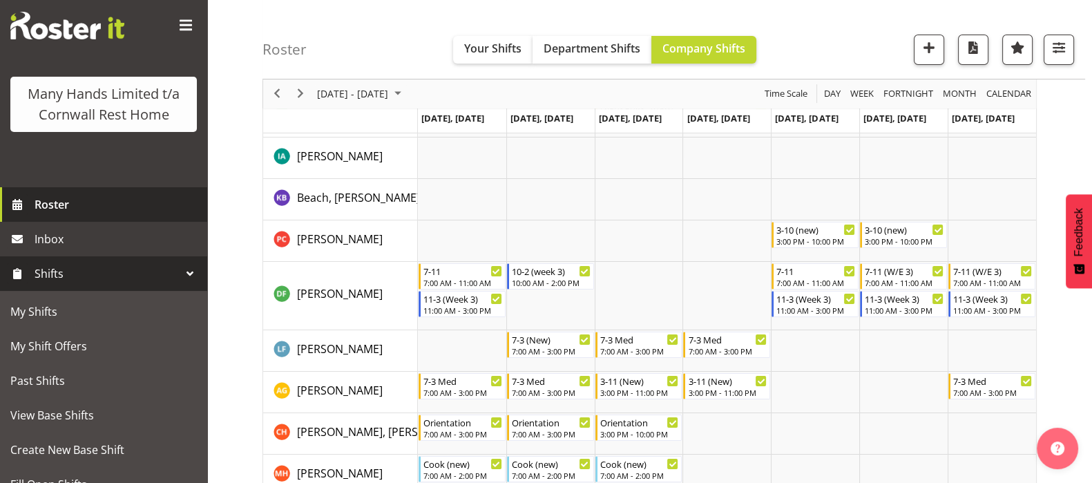
click at [59, 215] on span "Roster" at bounding box center [118, 204] width 166 height 21
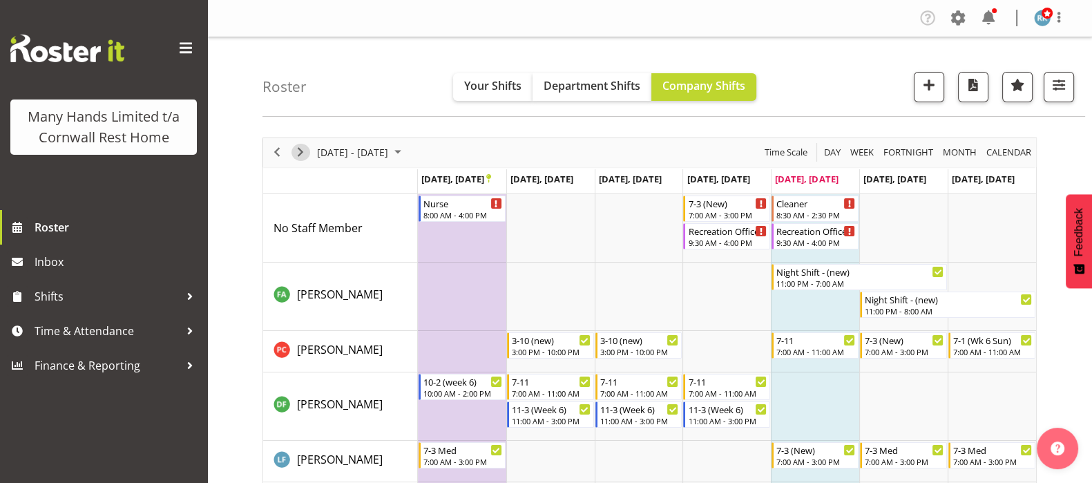
click at [300, 149] on span "Next" at bounding box center [300, 152] width 17 height 17
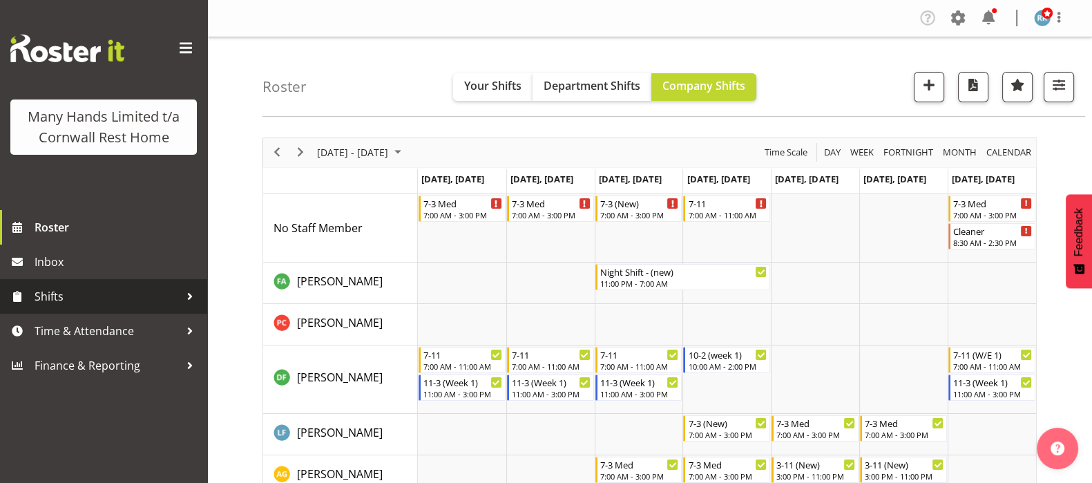
click at [69, 292] on span "Shifts" at bounding box center [107, 296] width 145 height 21
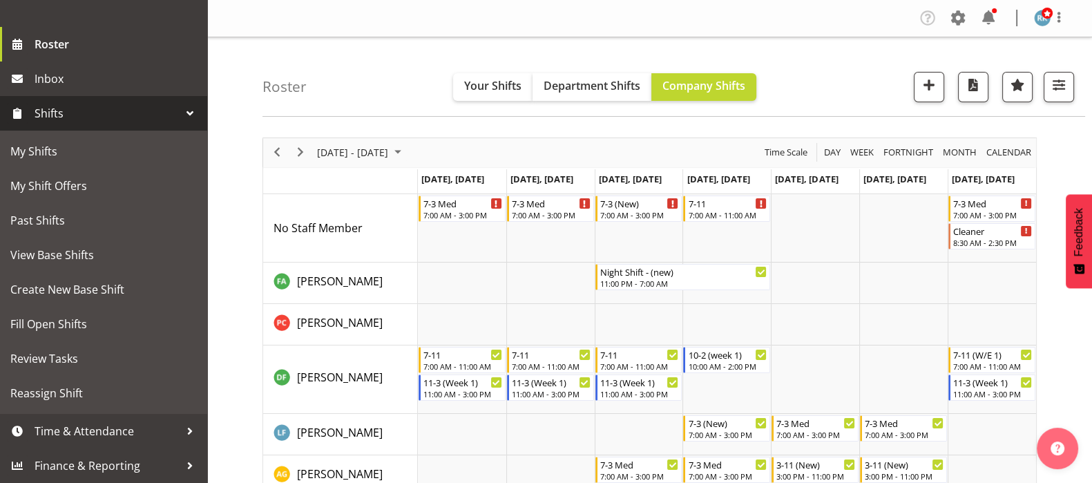
scroll to position [204, 0]
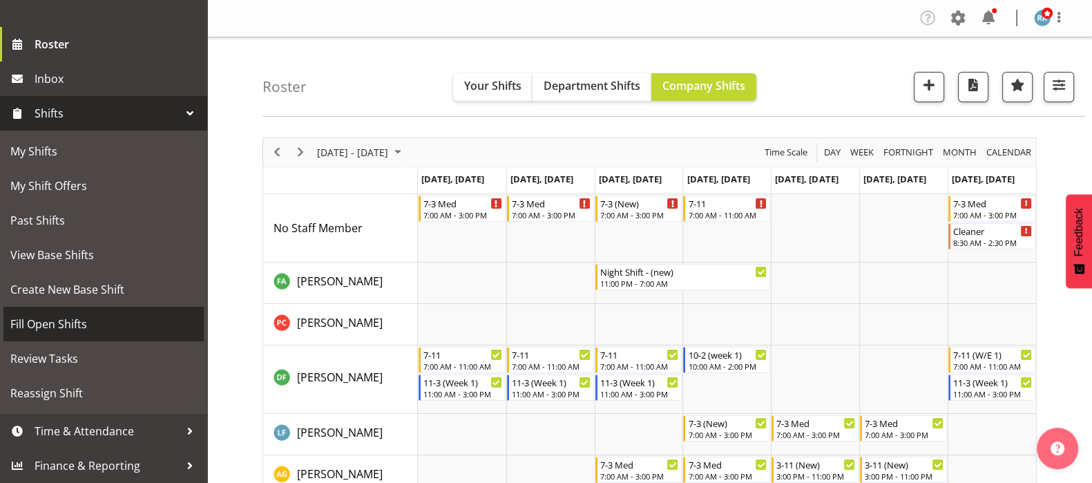
click at [28, 327] on span "Fill Open Shifts" at bounding box center [103, 324] width 187 height 21
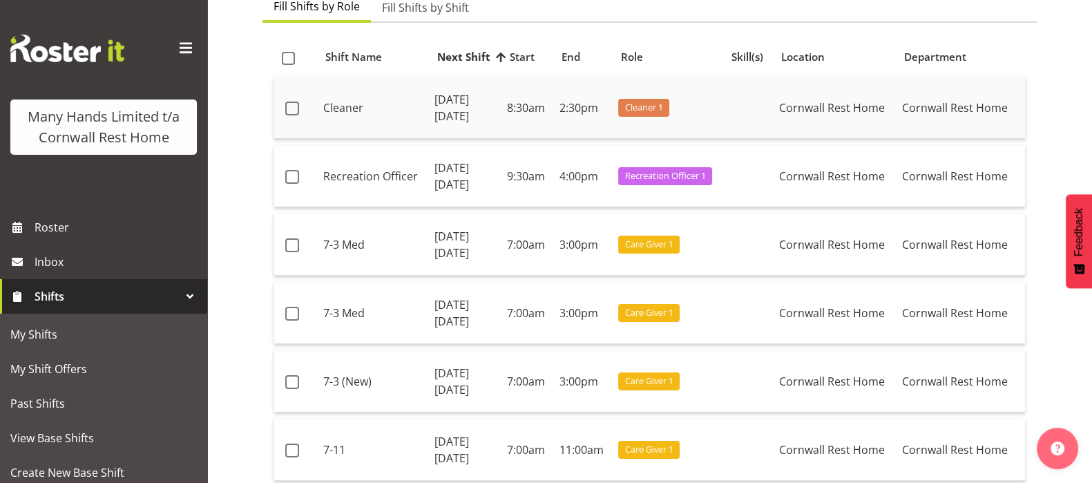
scroll to position [172, 0]
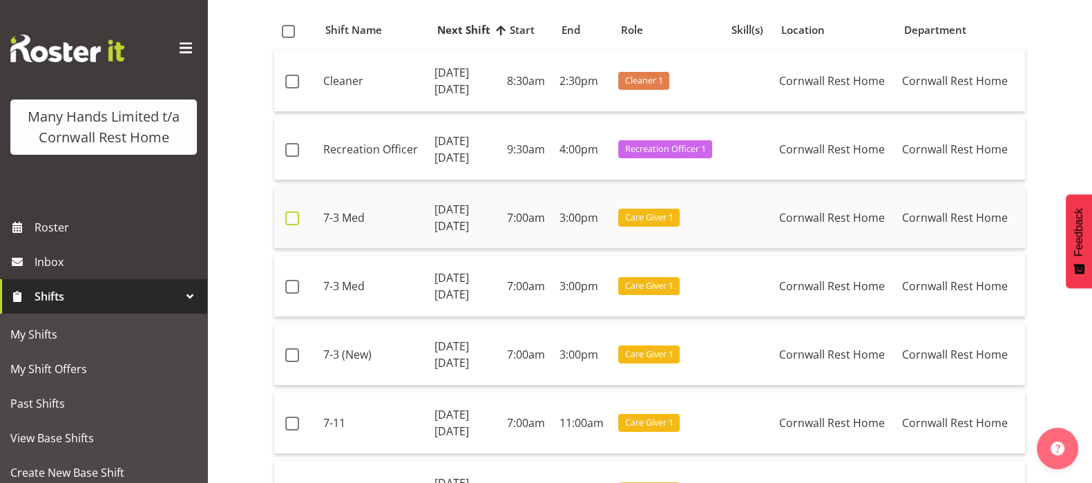
click at [290, 213] on span at bounding box center [292, 218] width 14 height 14
checkbox input "true"
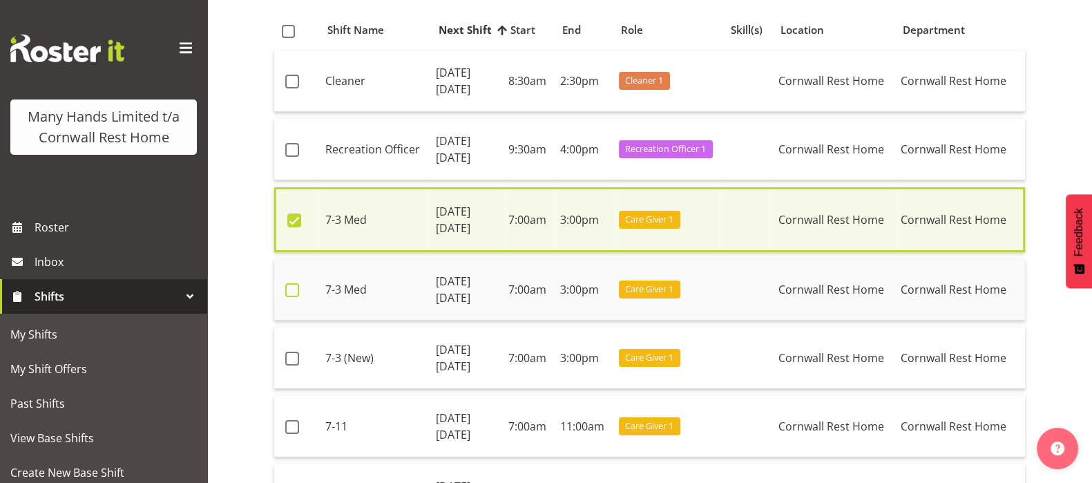
click at [292, 286] on span at bounding box center [292, 290] width 14 height 14
checkbox input "true"
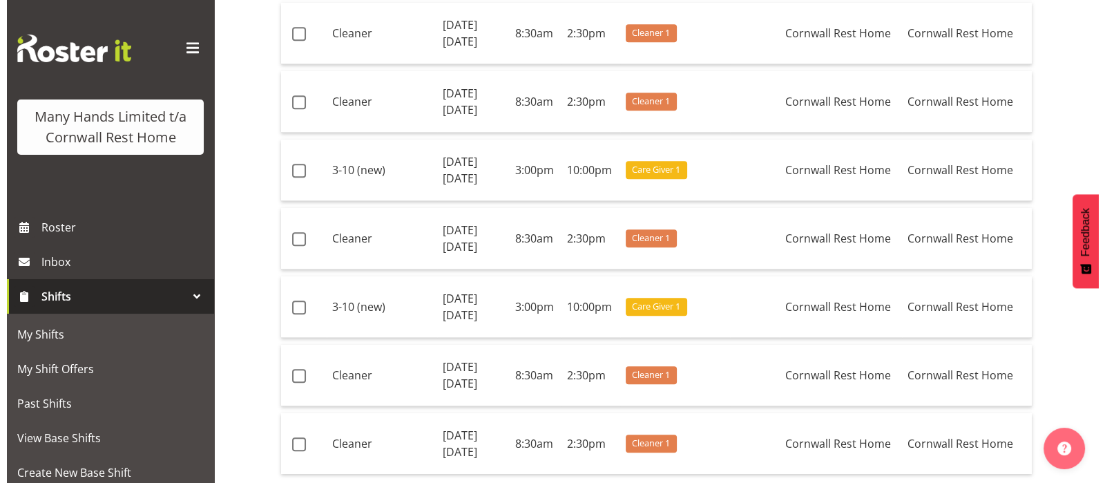
scroll to position [1965, 0]
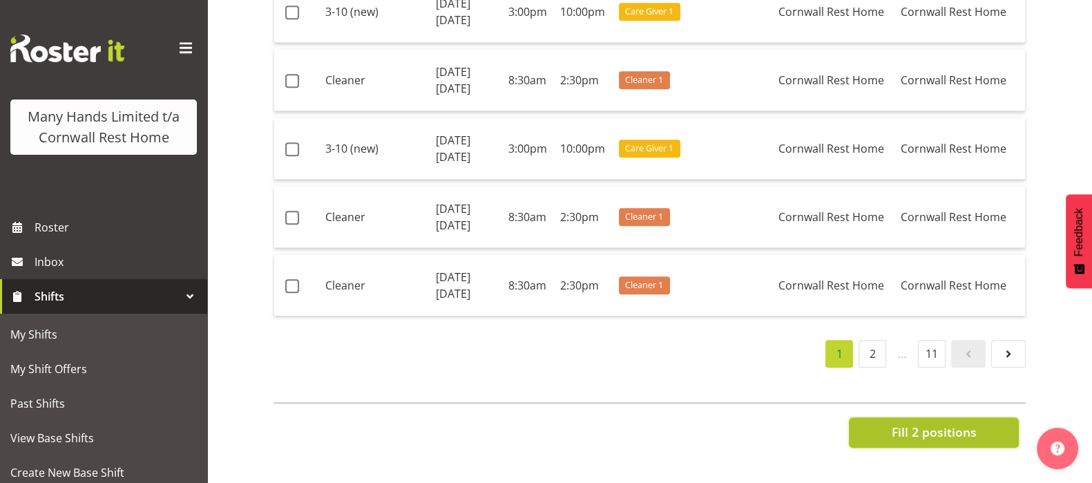
click at [942, 423] on span "Fill 2 positions" at bounding box center [933, 432] width 85 height 18
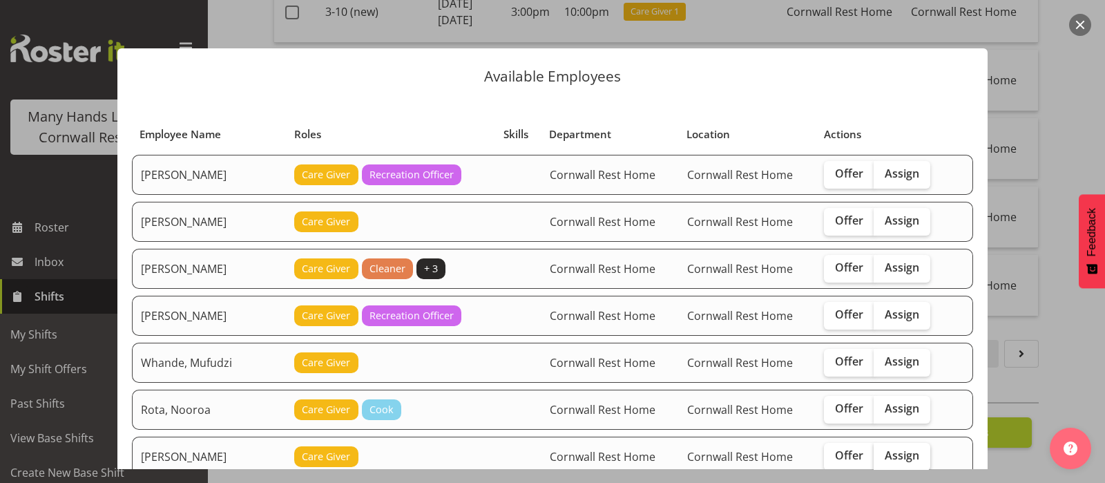
click at [909, 453] on span "Assign" at bounding box center [902, 455] width 35 height 14
click at [883, 453] on input "Assign" at bounding box center [878, 455] width 9 height 9
checkbox input "true"
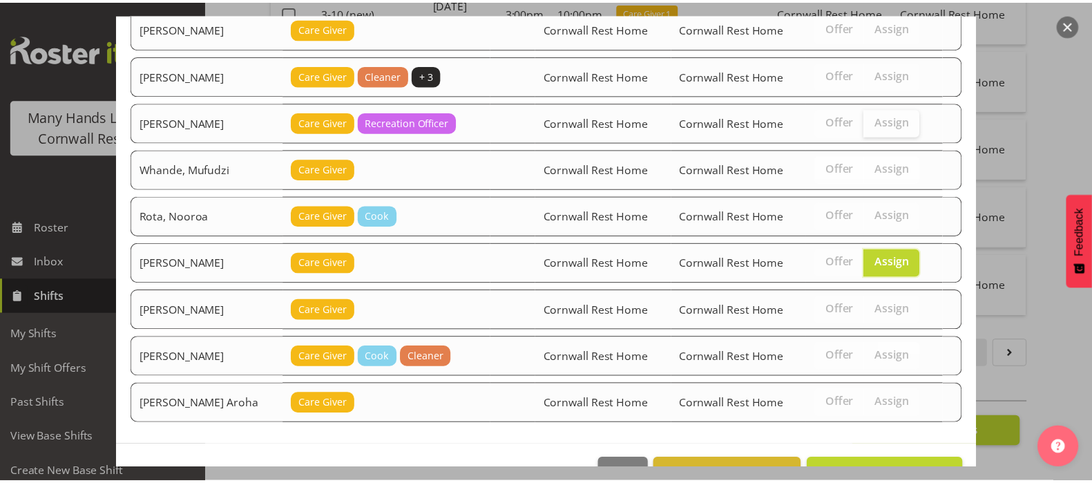
scroll to position [231, 0]
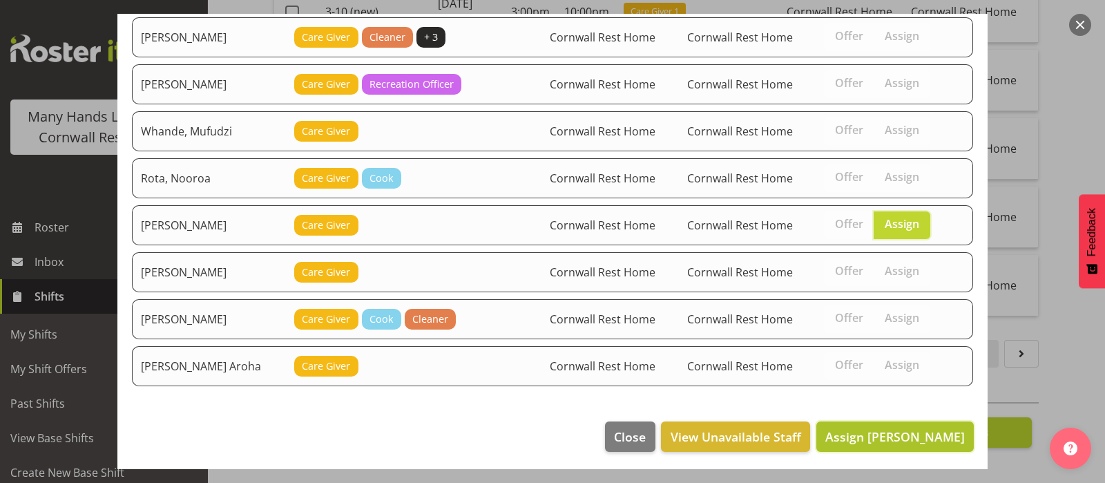
click at [904, 433] on span "Assign Lovett, Olivia" at bounding box center [896, 436] width 140 height 17
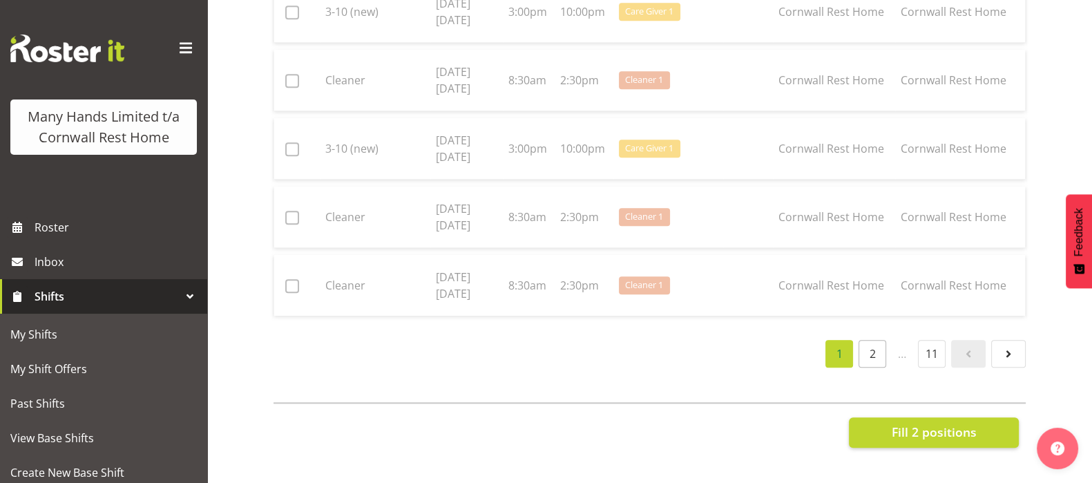
checkbox input "false"
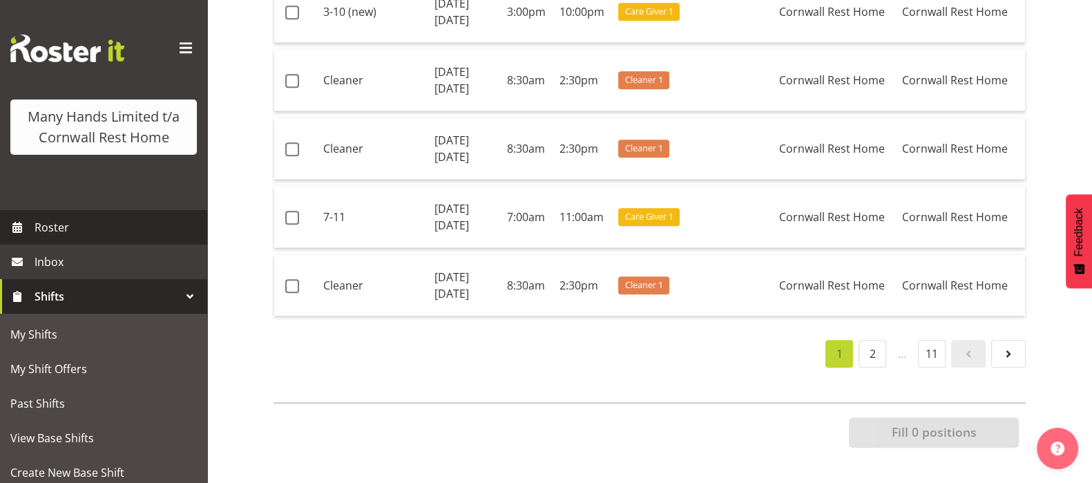
click at [52, 238] on span "Roster" at bounding box center [118, 227] width 166 height 21
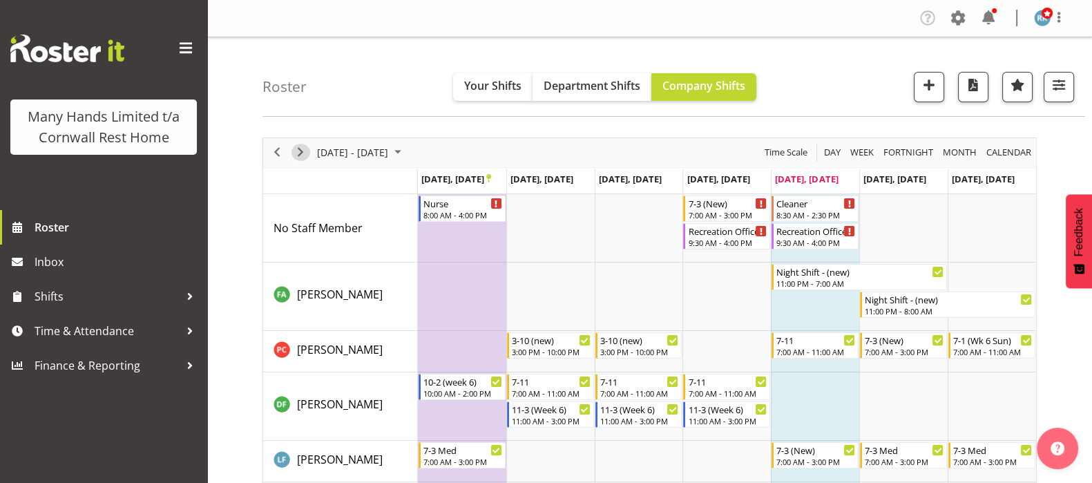
click at [296, 147] on span "Next" at bounding box center [300, 152] width 17 height 17
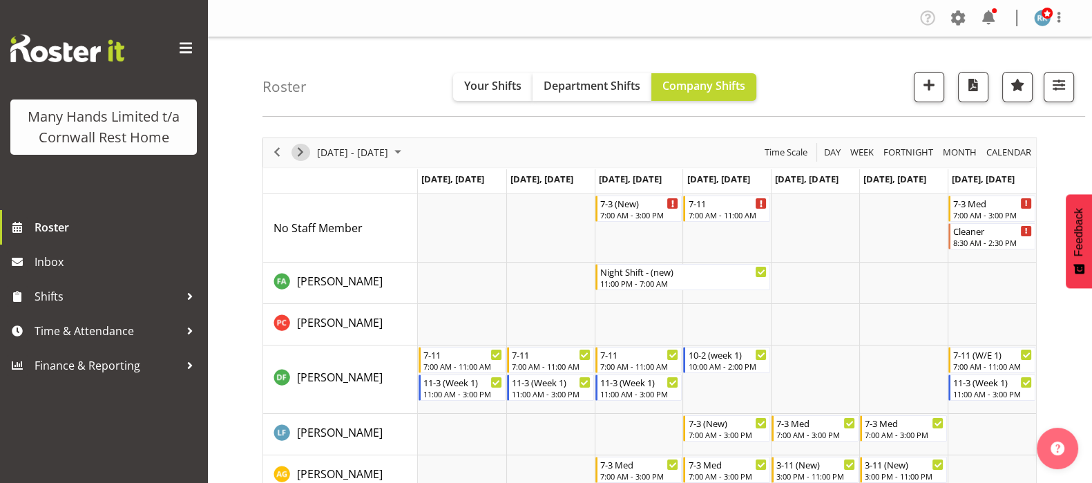
click at [298, 151] on span "Next" at bounding box center [300, 152] width 17 height 17
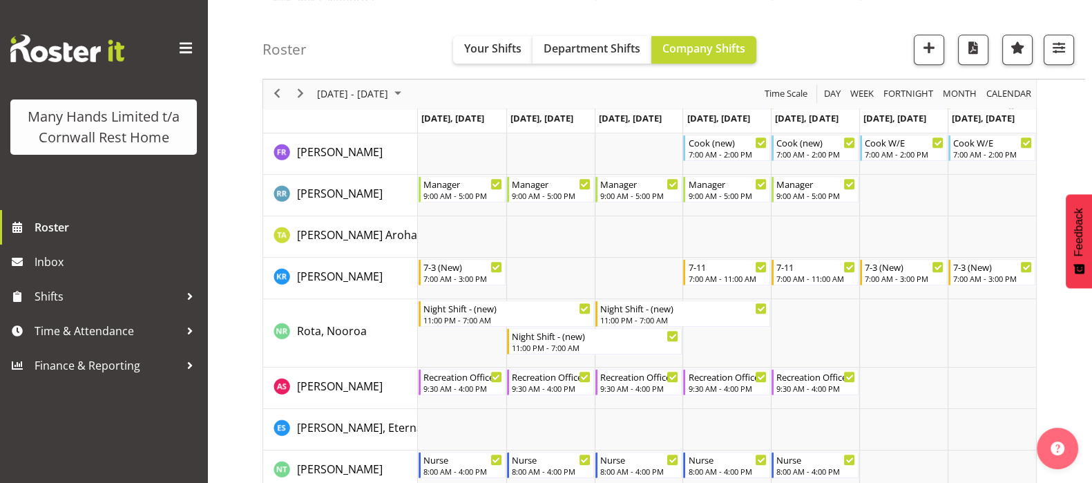
scroll to position [864, 0]
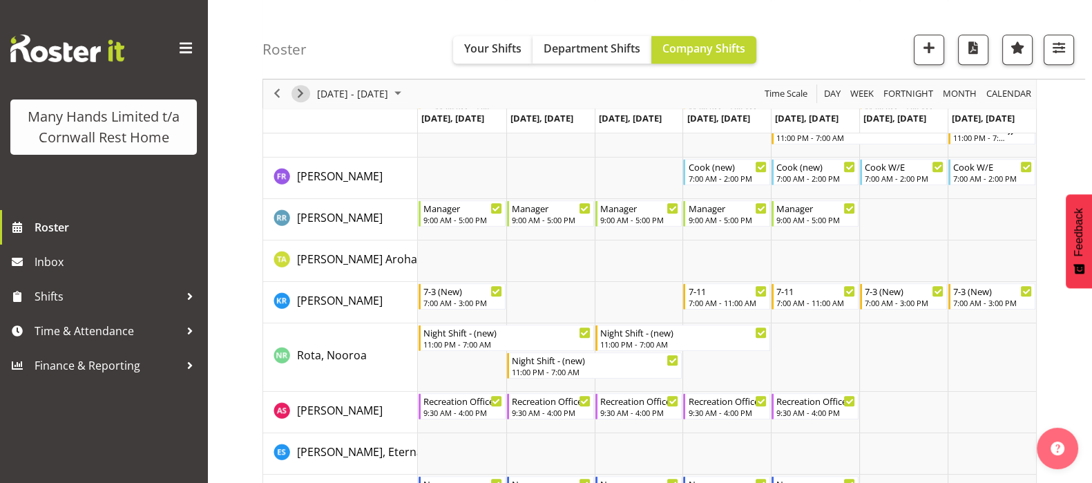
click at [303, 87] on span "Next" at bounding box center [300, 94] width 17 height 17
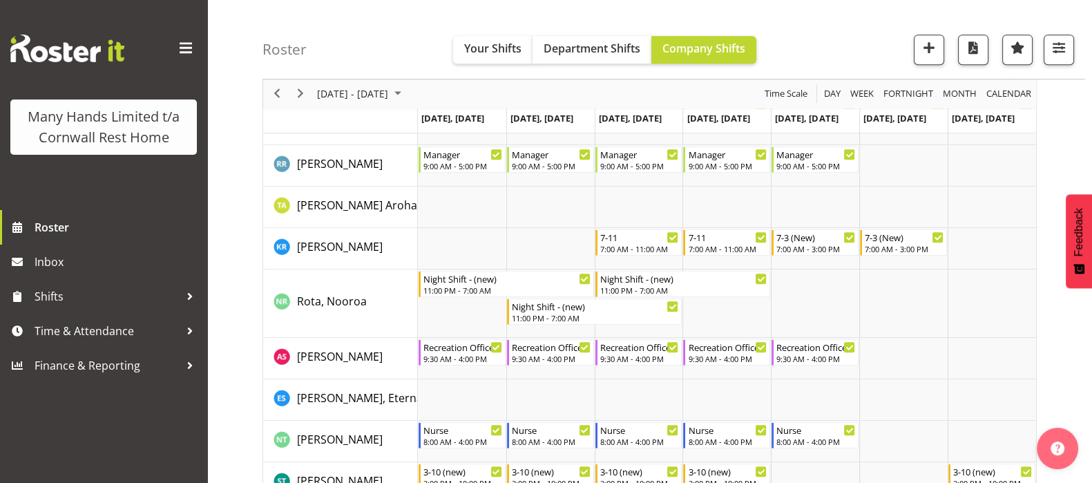
scroll to position [831, 0]
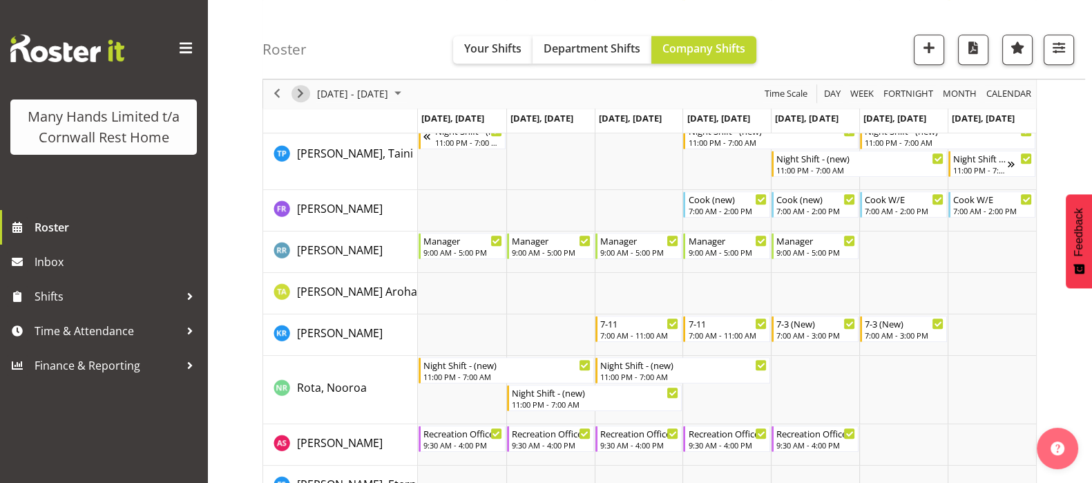
click at [298, 95] on span "Next" at bounding box center [300, 94] width 17 height 17
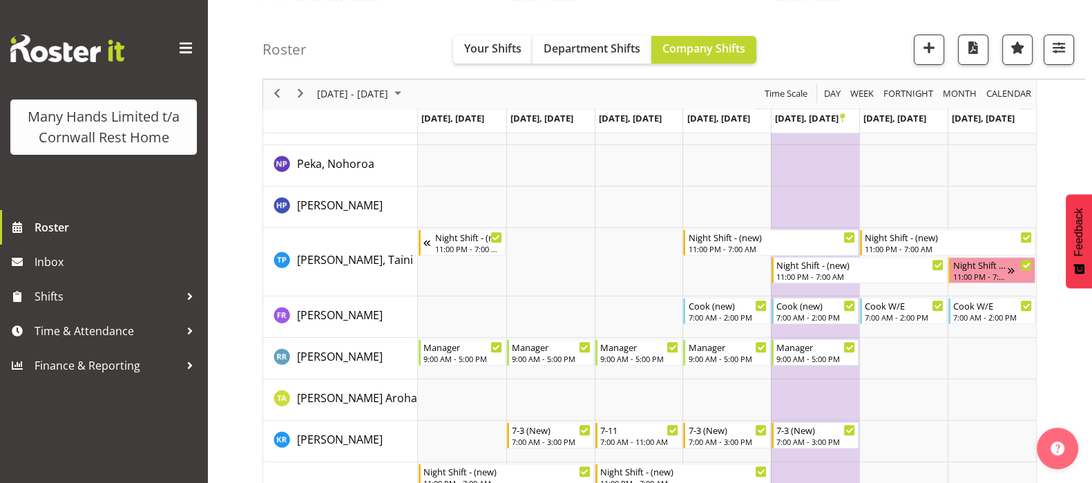
scroll to position [712, 0]
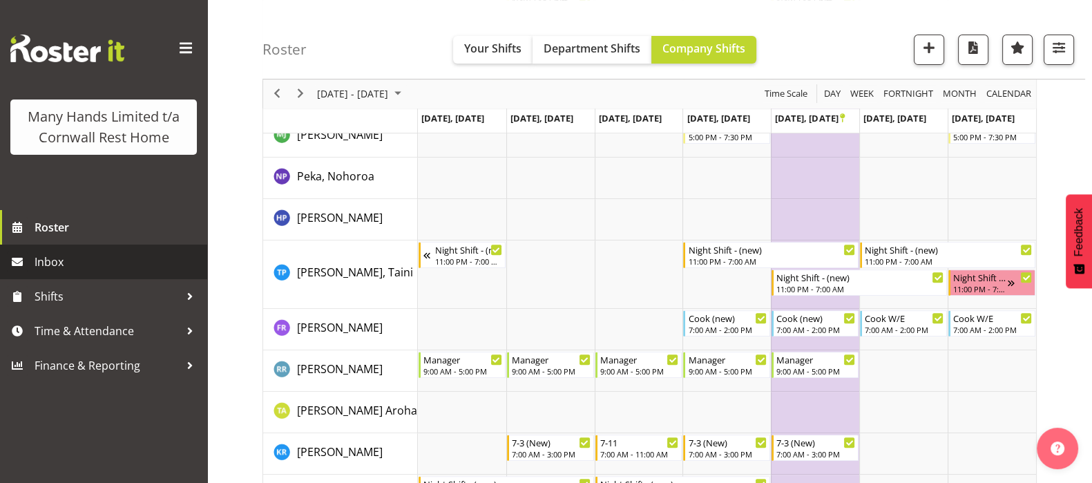
click at [55, 262] on span "Inbox" at bounding box center [118, 261] width 166 height 21
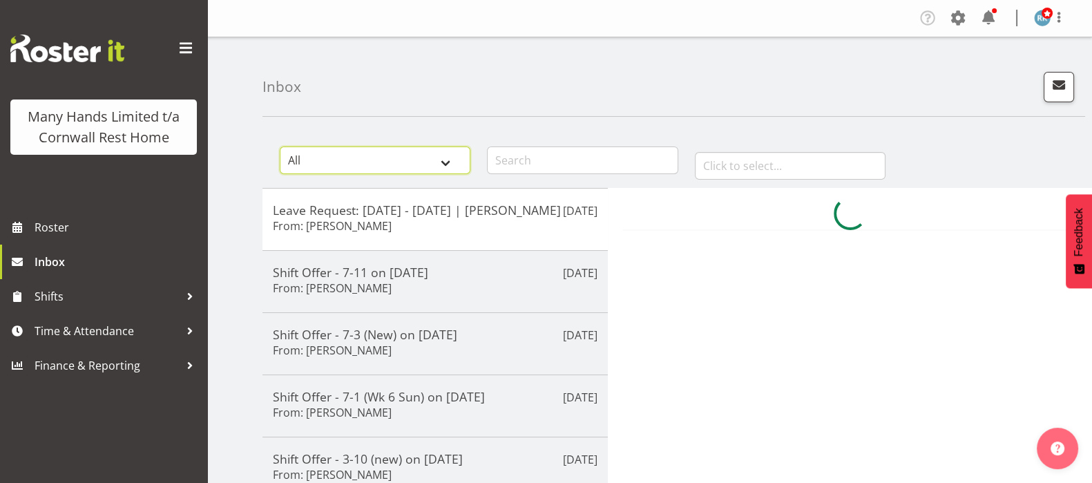
click at [456, 162] on select "All General Shift Offers Shift Swap Offers Leave Requests" at bounding box center [375, 160] width 191 height 28
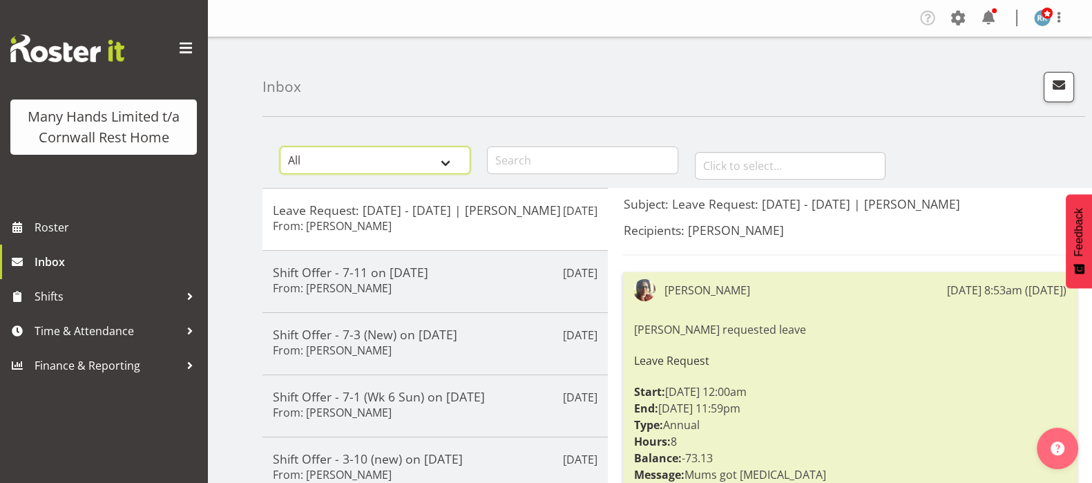
select select "leave-request"
click at [280, 146] on select "All General Shift Offers Shift Swap Offers Leave Requests" at bounding box center [375, 160] width 191 height 28
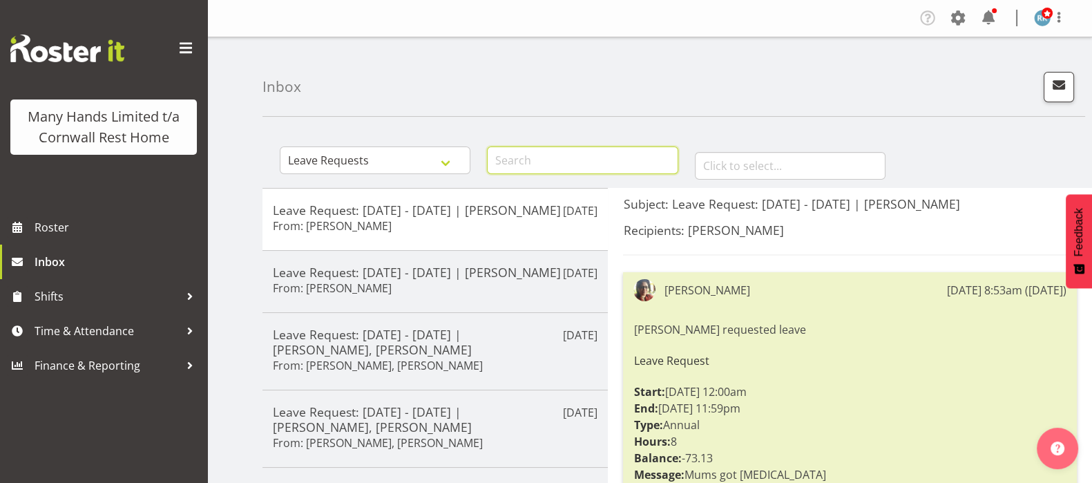
click at [517, 164] on input "text" at bounding box center [582, 160] width 191 height 28
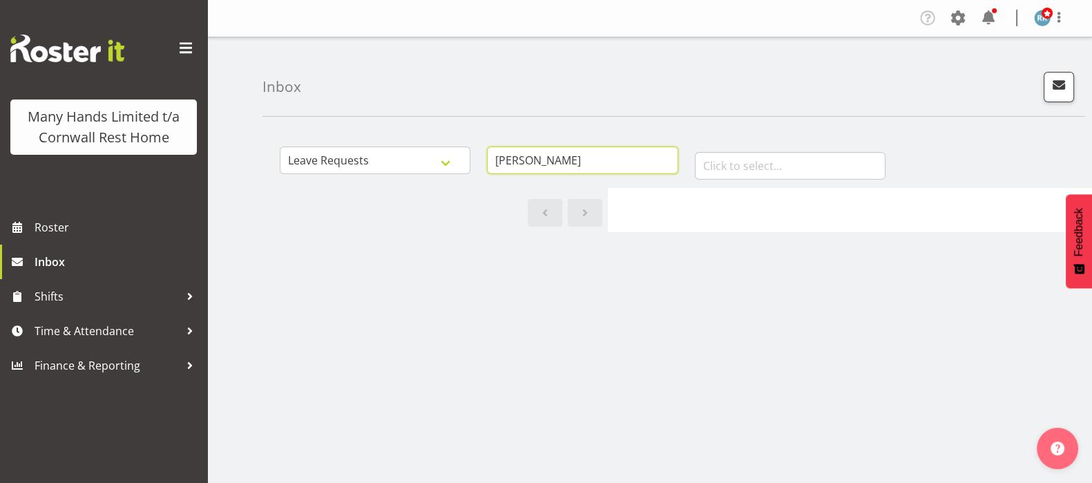
click at [553, 166] on input "[PERSON_NAME]" at bounding box center [582, 160] width 191 height 28
type input "f"
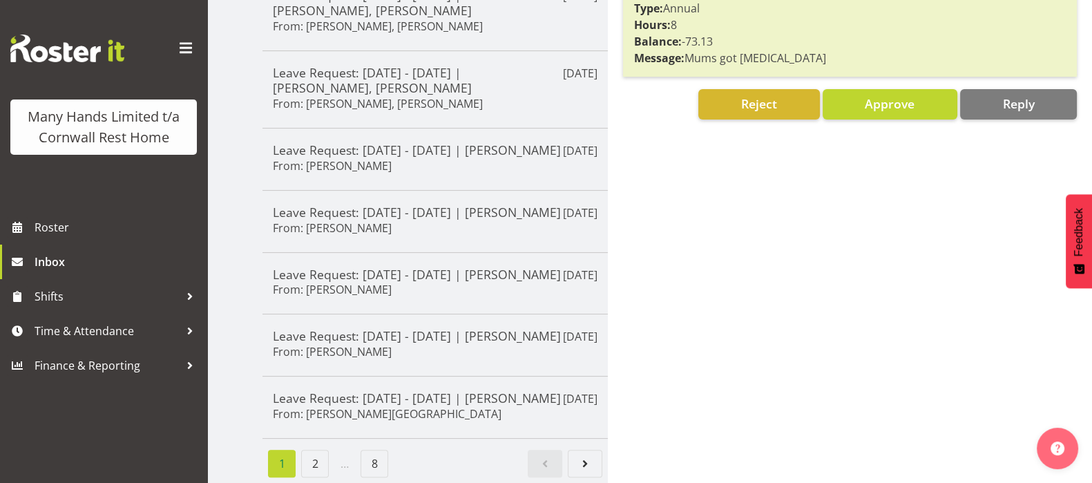
scroll to position [518, 0]
click at [39, 229] on span "Roster" at bounding box center [118, 227] width 166 height 21
